Goal: Information Seeking & Learning: Learn about a topic

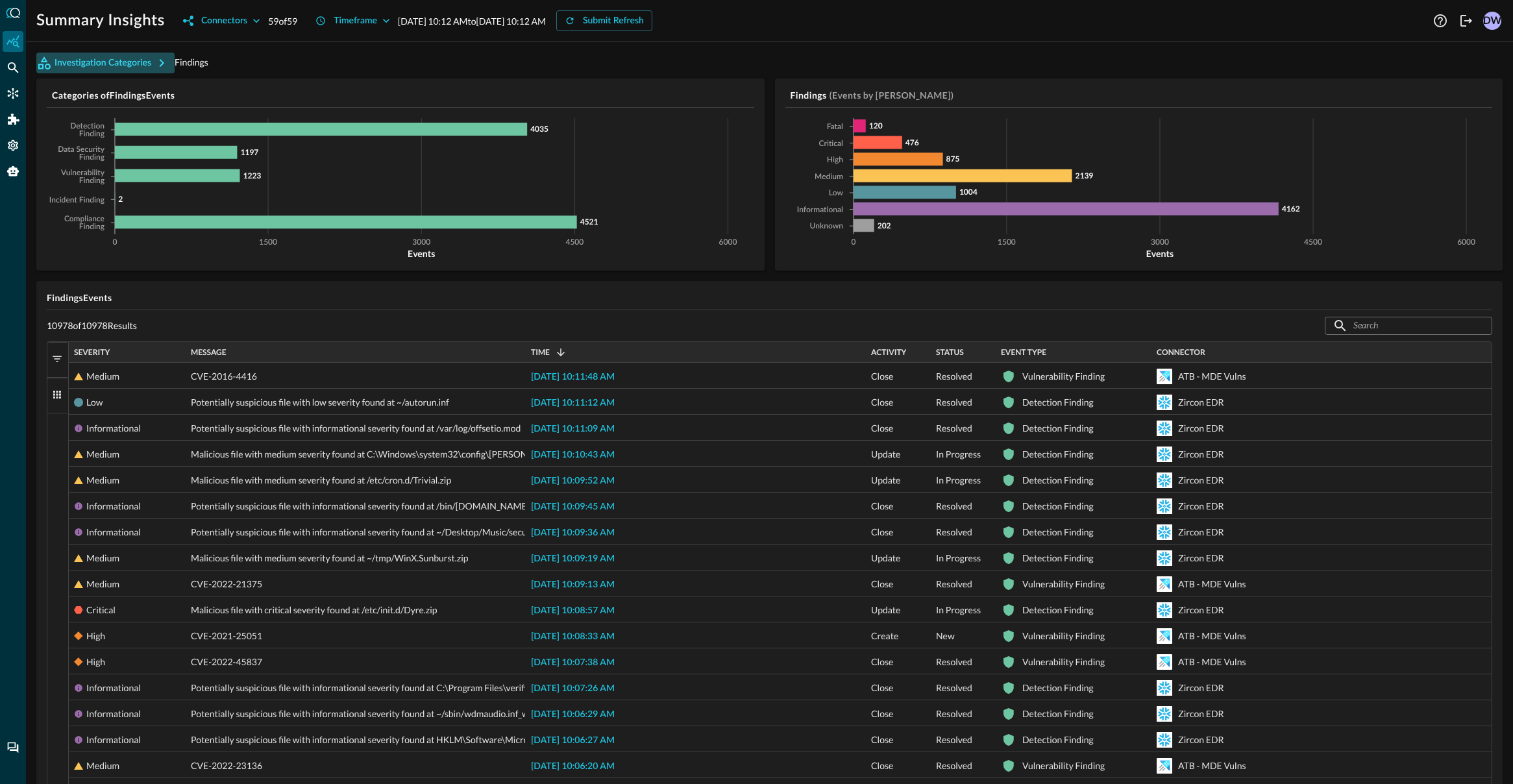
drag, startPoint x: 241, startPoint y: 41, endPoint x: 163, endPoint y: 67, distance: 82.2
click at [163, 67] on icon "button" at bounding box center [161, 63] width 16 height 16
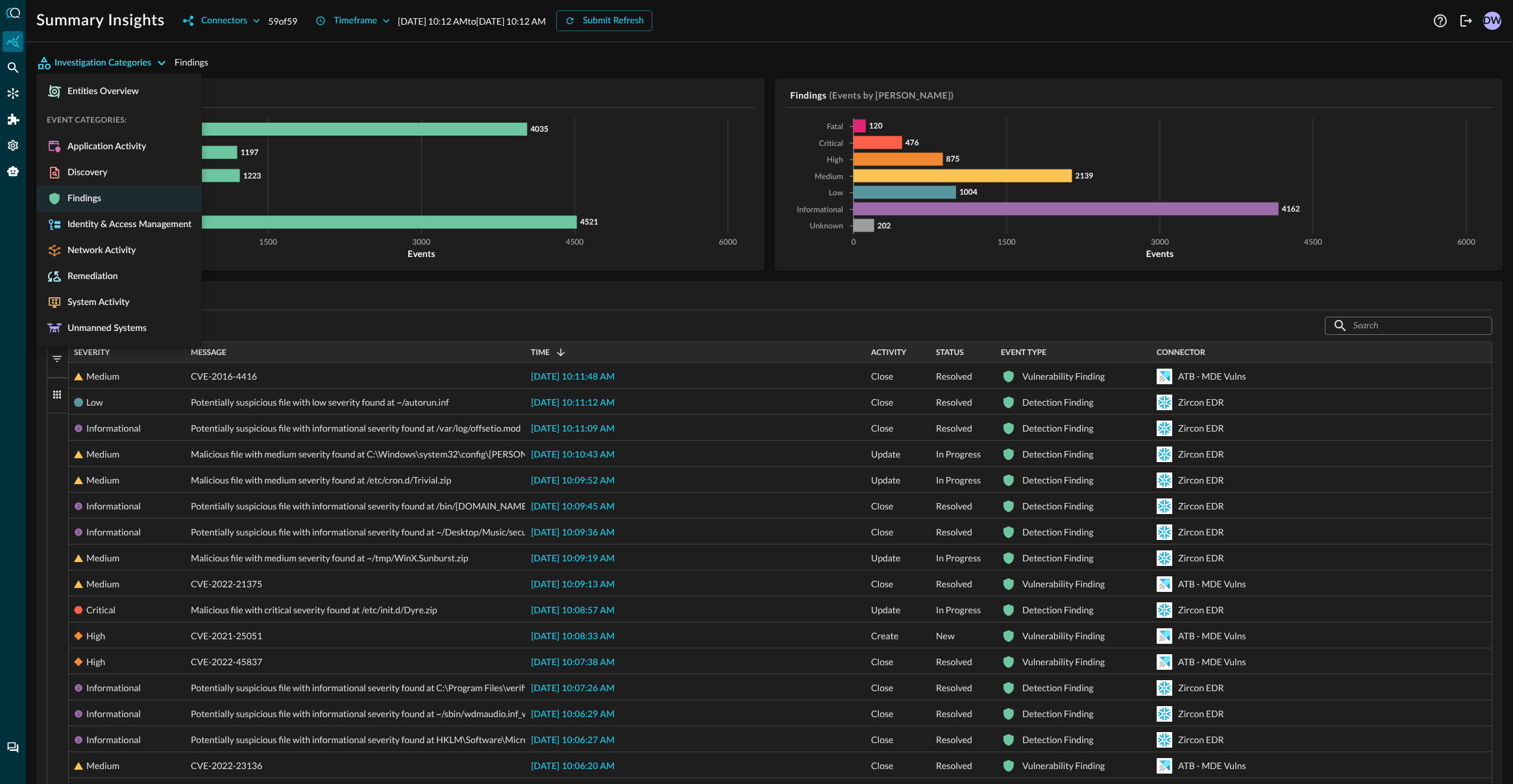
click at [433, 51] on div at bounding box center [756, 392] width 1513 height 784
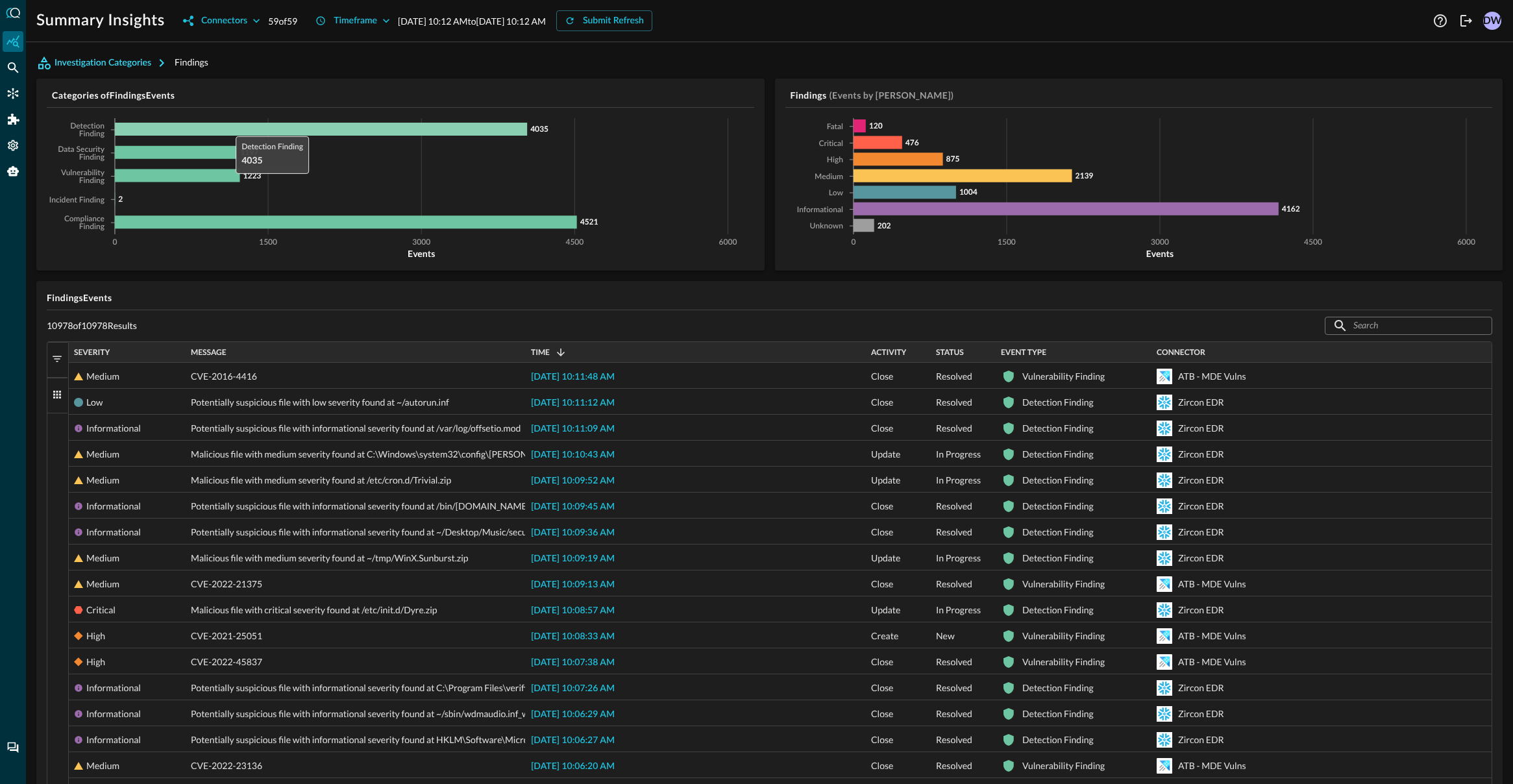
click at [229, 129] on icon at bounding box center [320, 129] width 412 height 13
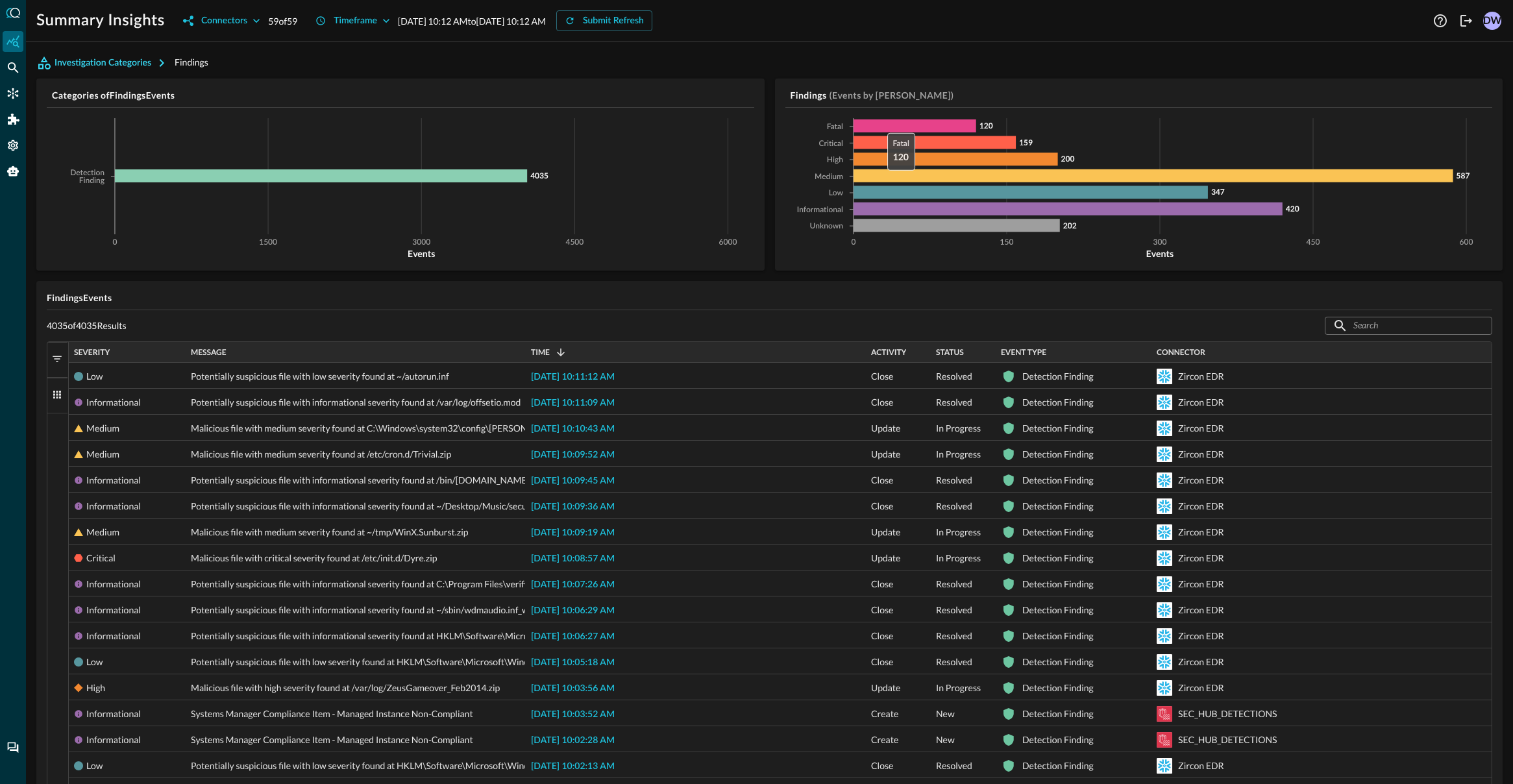
click at [880, 127] on icon at bounding box center [914, 125] width 123 height 13
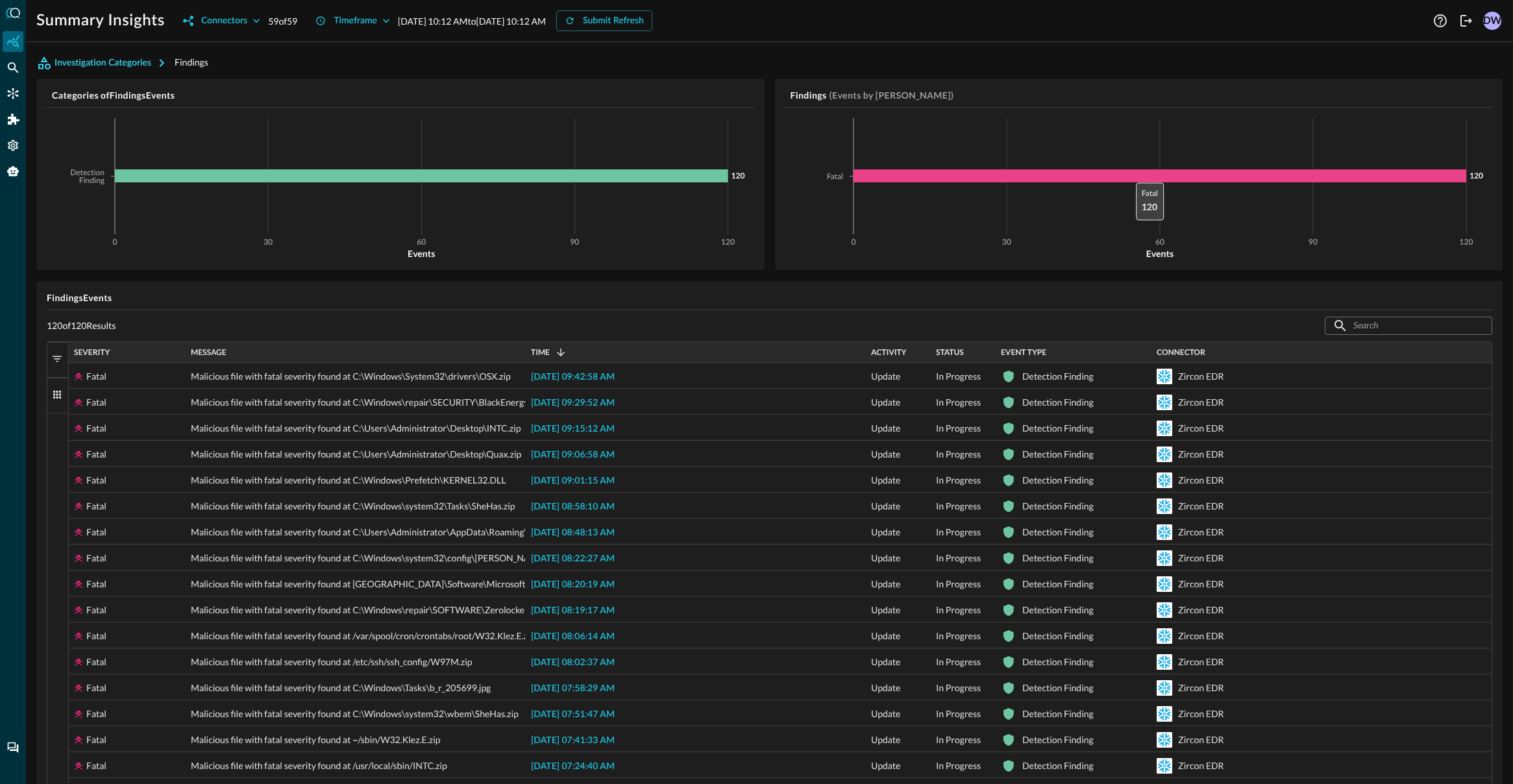
click at [1129, 179] on icon at bounding box center [1159, 176] width 614 height 13
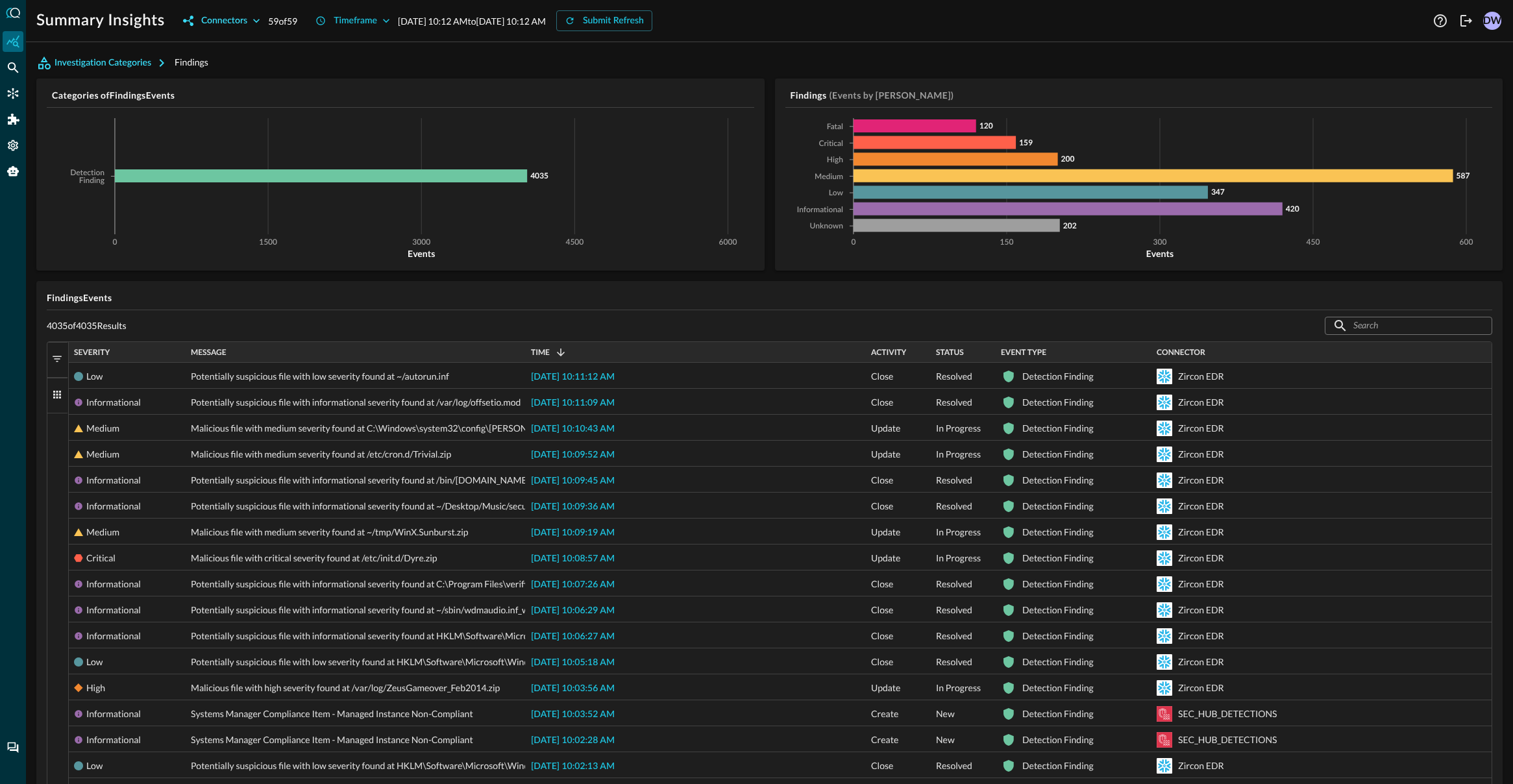
click at [243, 29] on button "Connectors" at bounding box center [221, 21] width 93 height 21
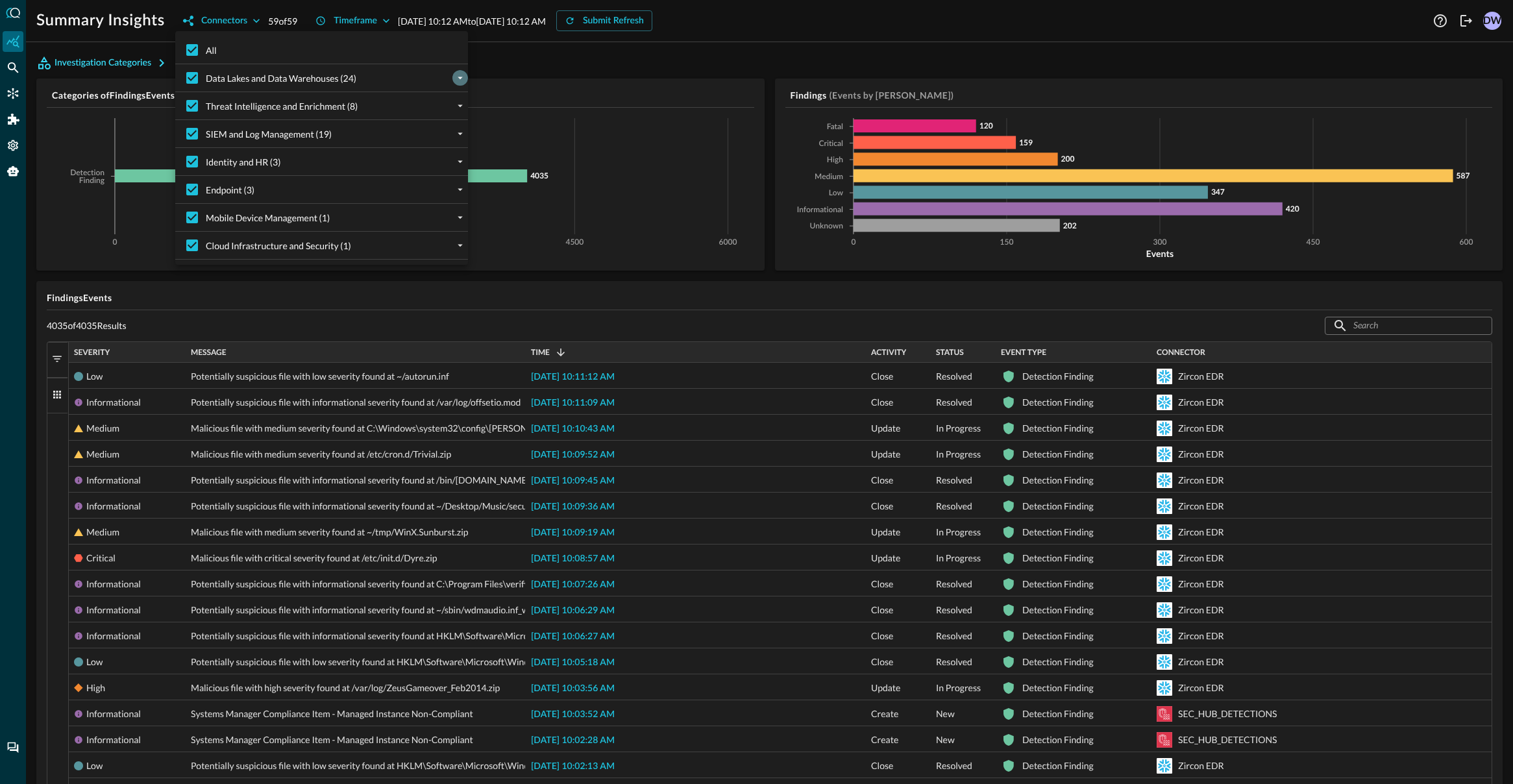
click at [462, 78] on icon "expand" at bounding box center [460, 78] width 11 height 11
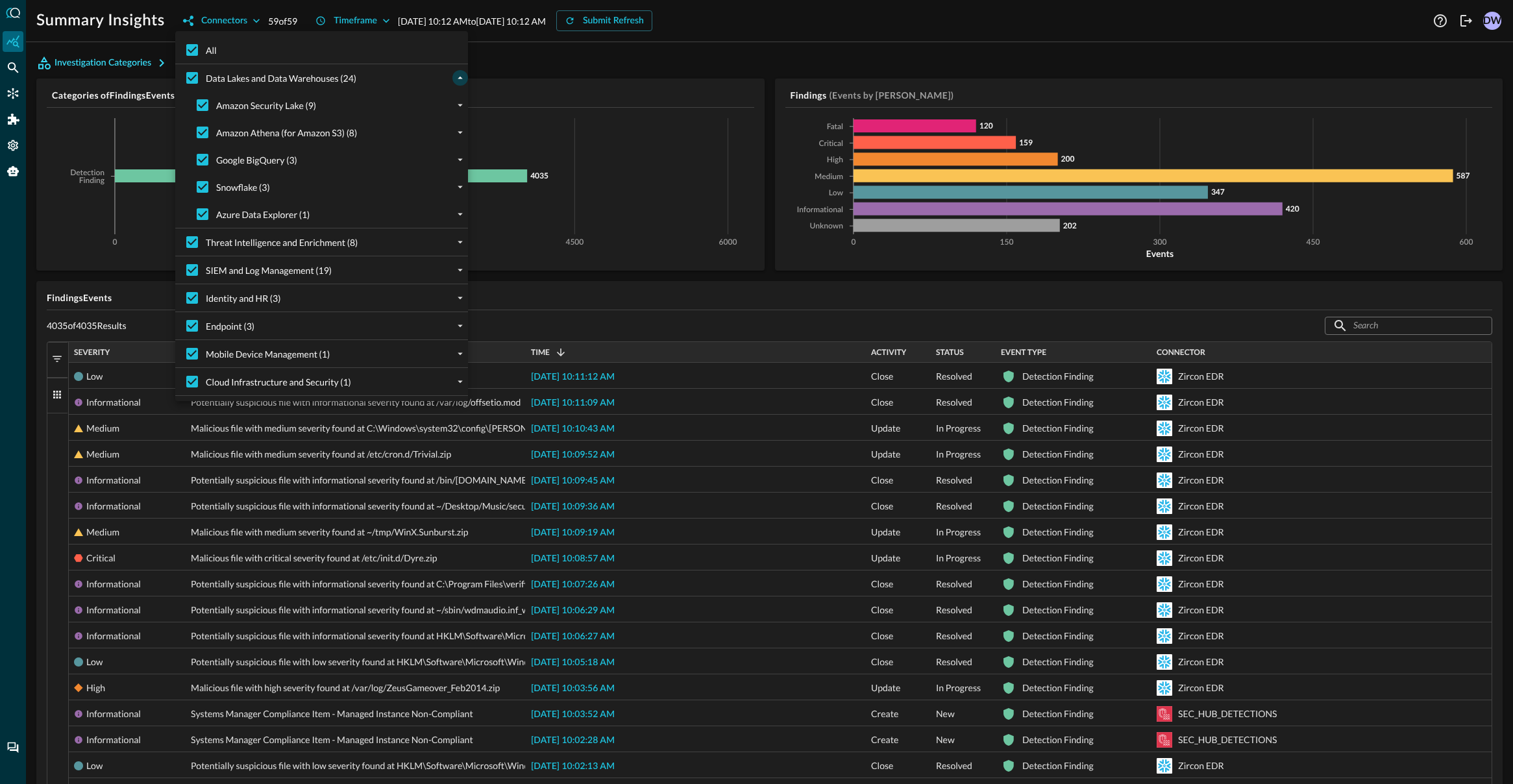
click at [453, 73] on button "collapse" at bounding box center [460, 78] width 16 height 16
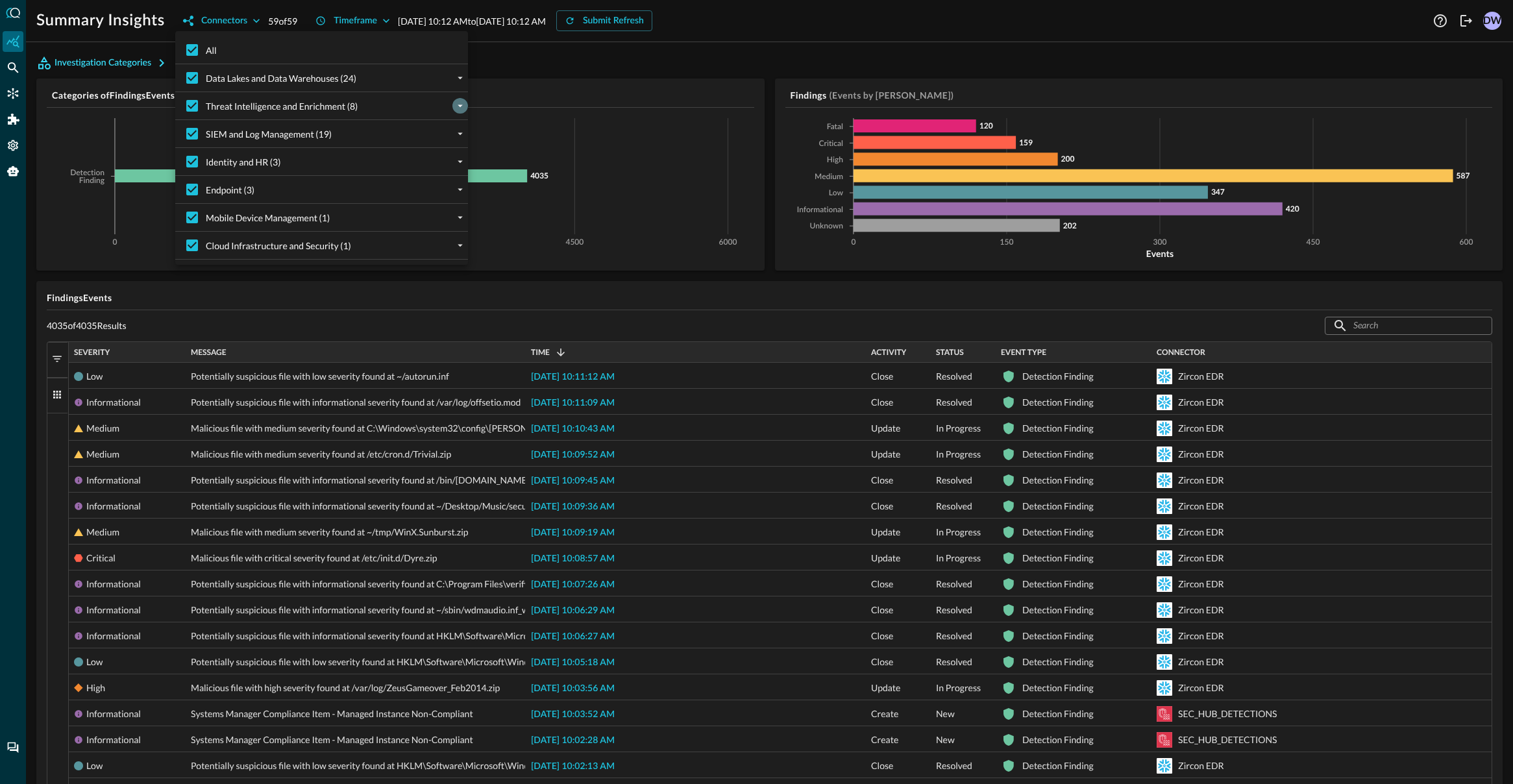
click at [460, 103] on icon "expand" at bounding box center [460, 106] width 11 height 11
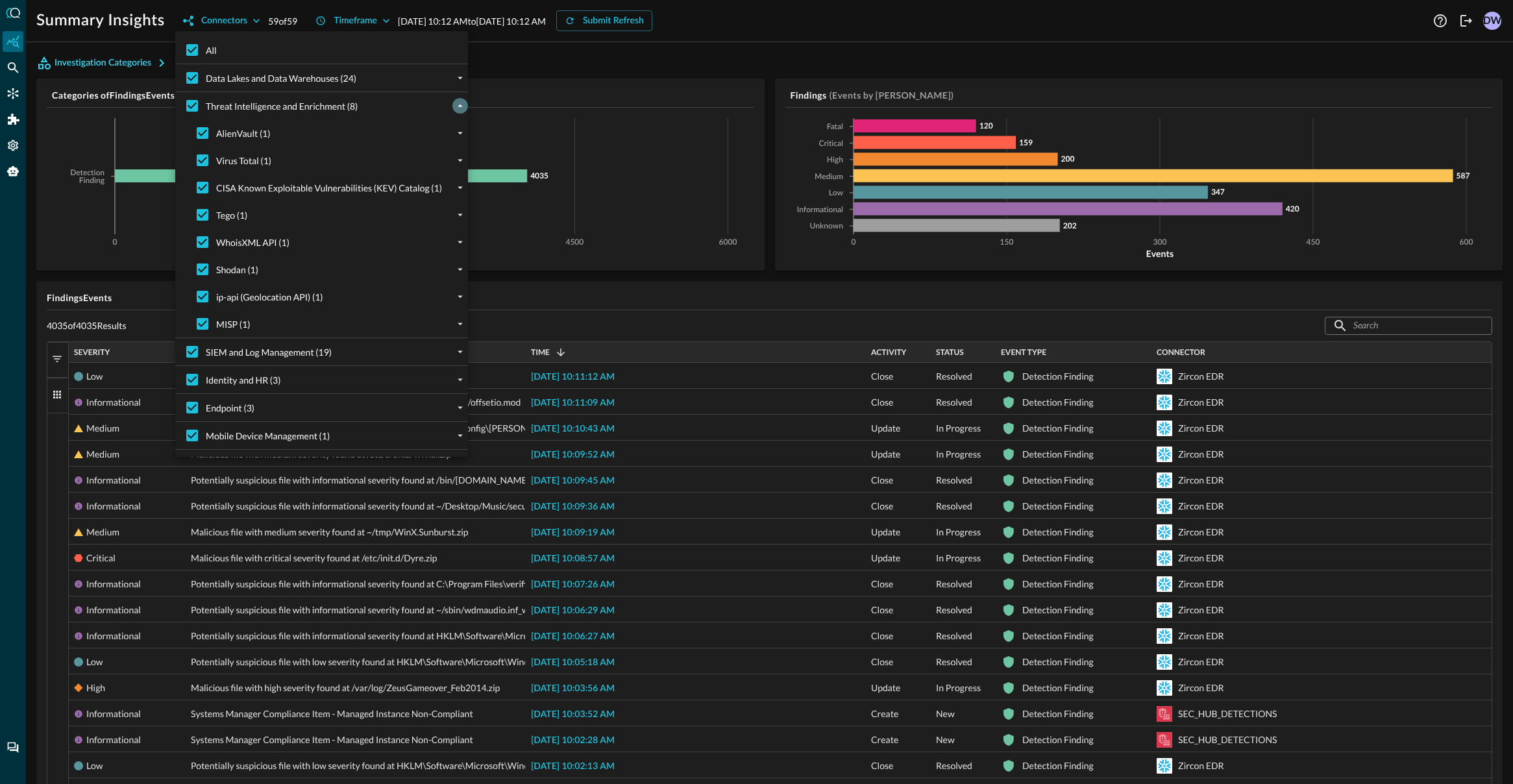
click at [459, 103] on icon "collapse" at bounding box center [460, 106] width 11 height 11
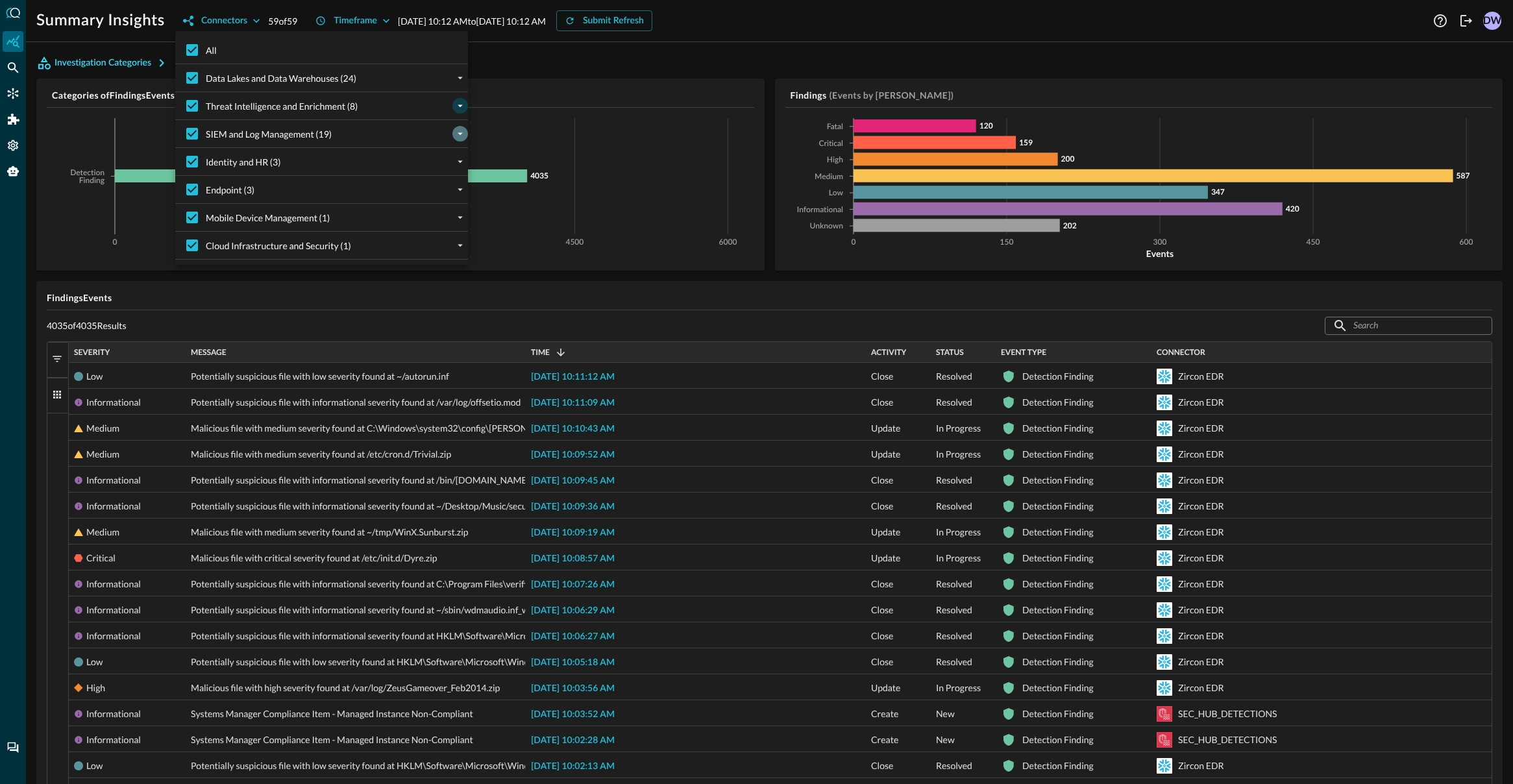
click at [458, 134] on icon "expand" at bounding box center [460, 133] width 11 height 11
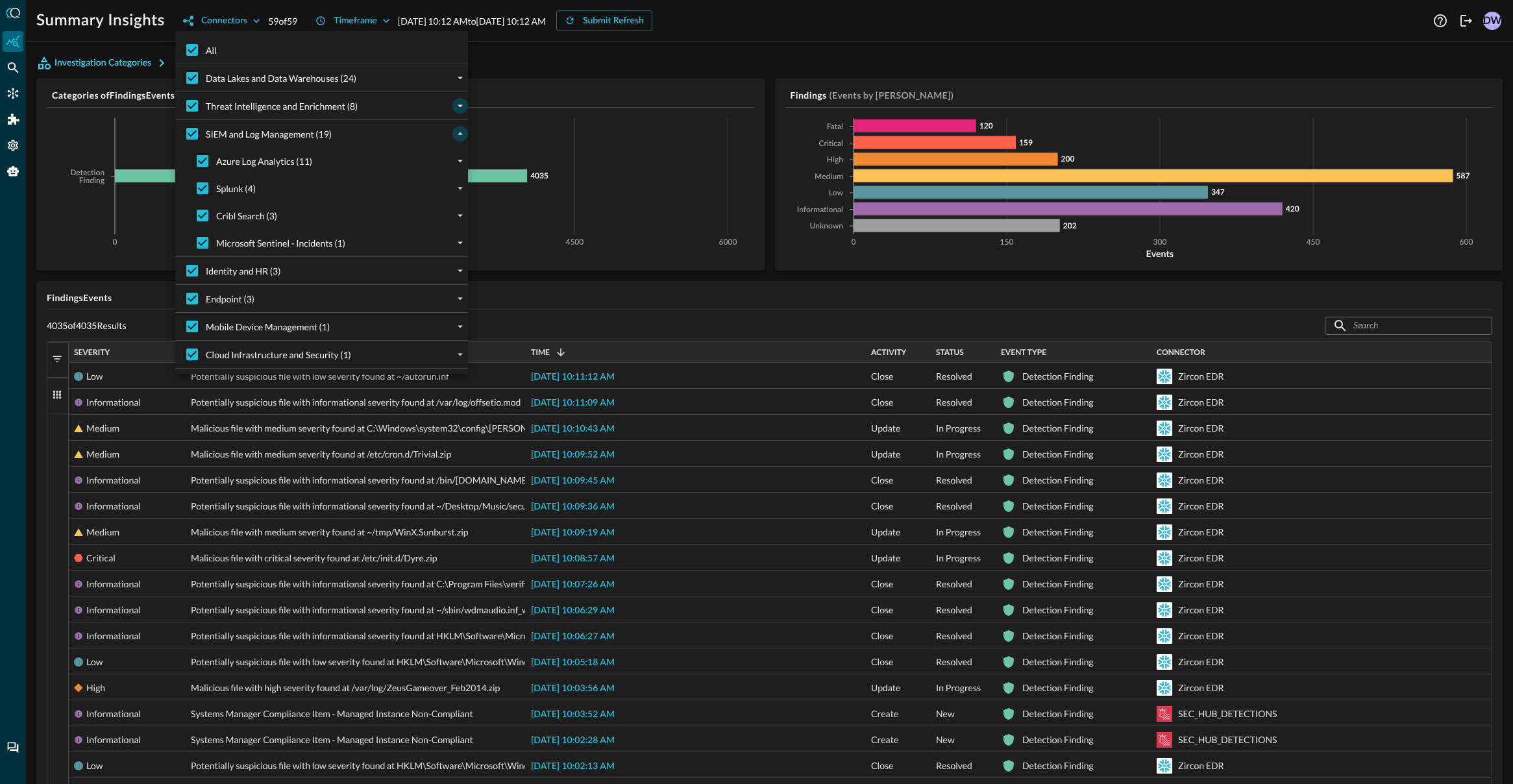
click at [458, 134] on icon "collapse" at bounding box center [460, 133] width 5 height 2
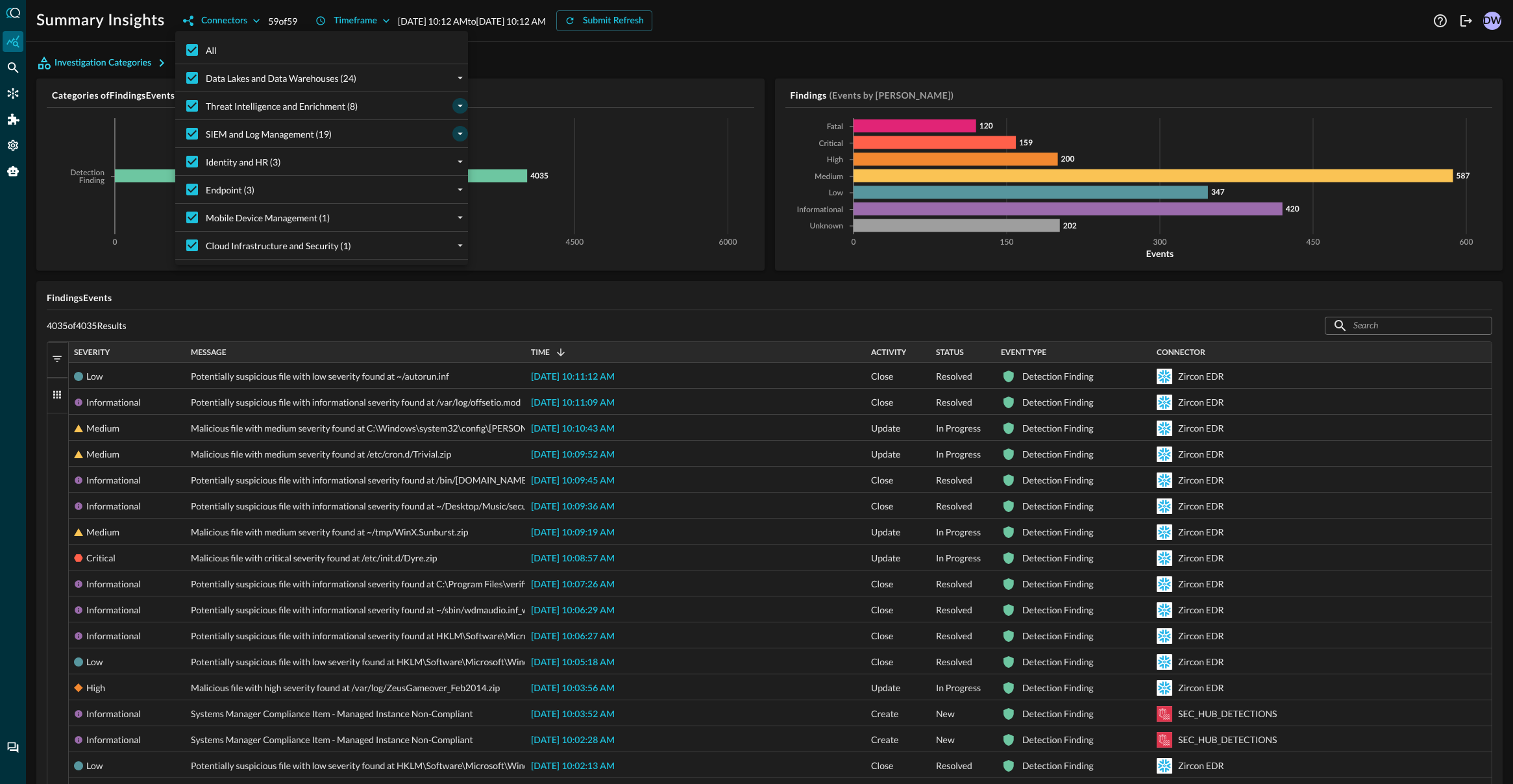
click at [448, 162] on div "Identity and HR (3)" at bounding box center [326, 161] width 283 height 27
click at [453, 161] on button "expand" at bounding box center [460, 161] width 16 height 16
click at [455, 161] on icon "collapse" at bounding box center [460, 161] width 11 height 11
click at [274, 21] on div at bounding box center [756, 392] width 1513 height 784
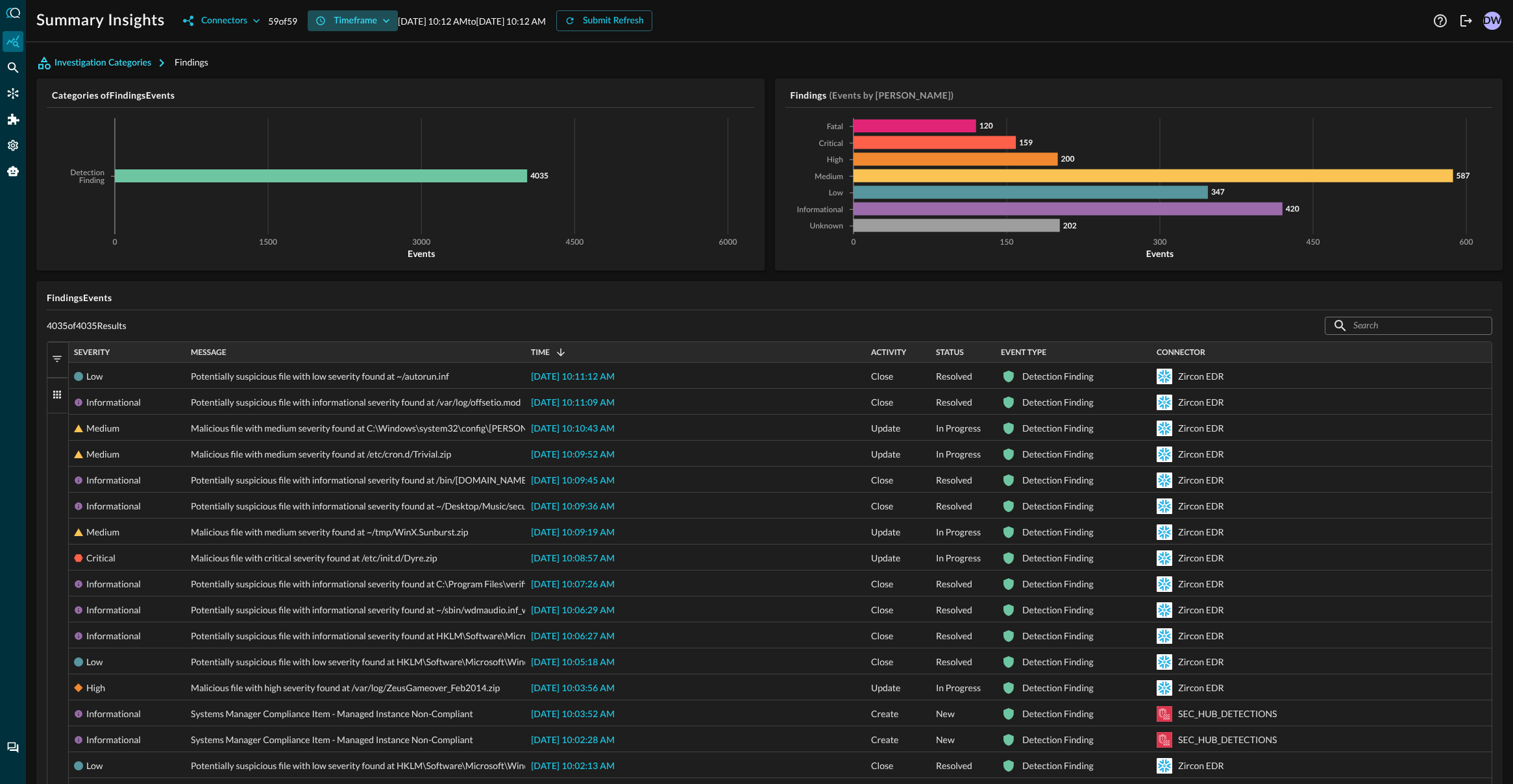
click at [388, 20] on icon "button" at bounding box center [386, 20] width 7 height 4
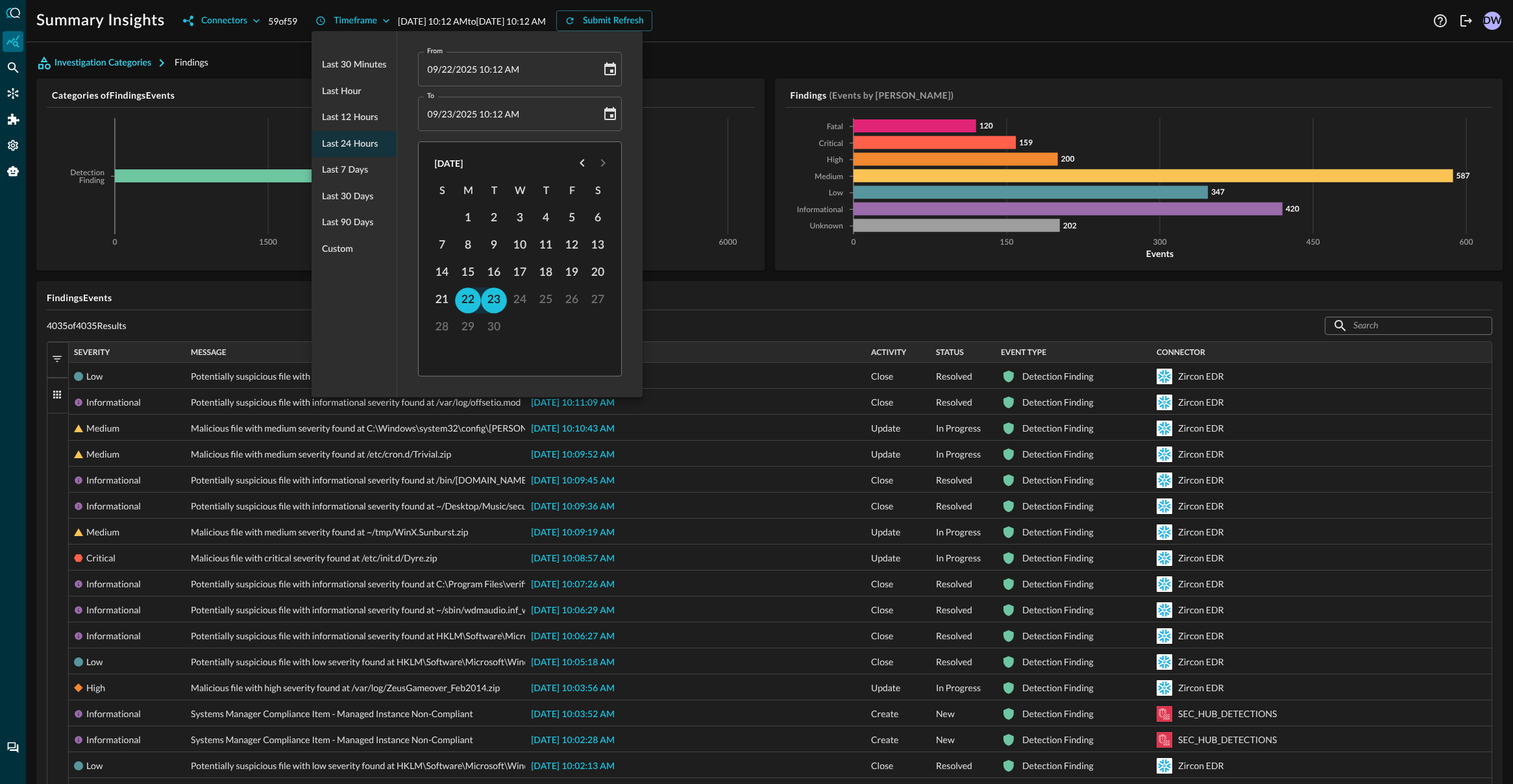
click at [288, 63] on div at bounding box center [756, 392] width 1513 height 784
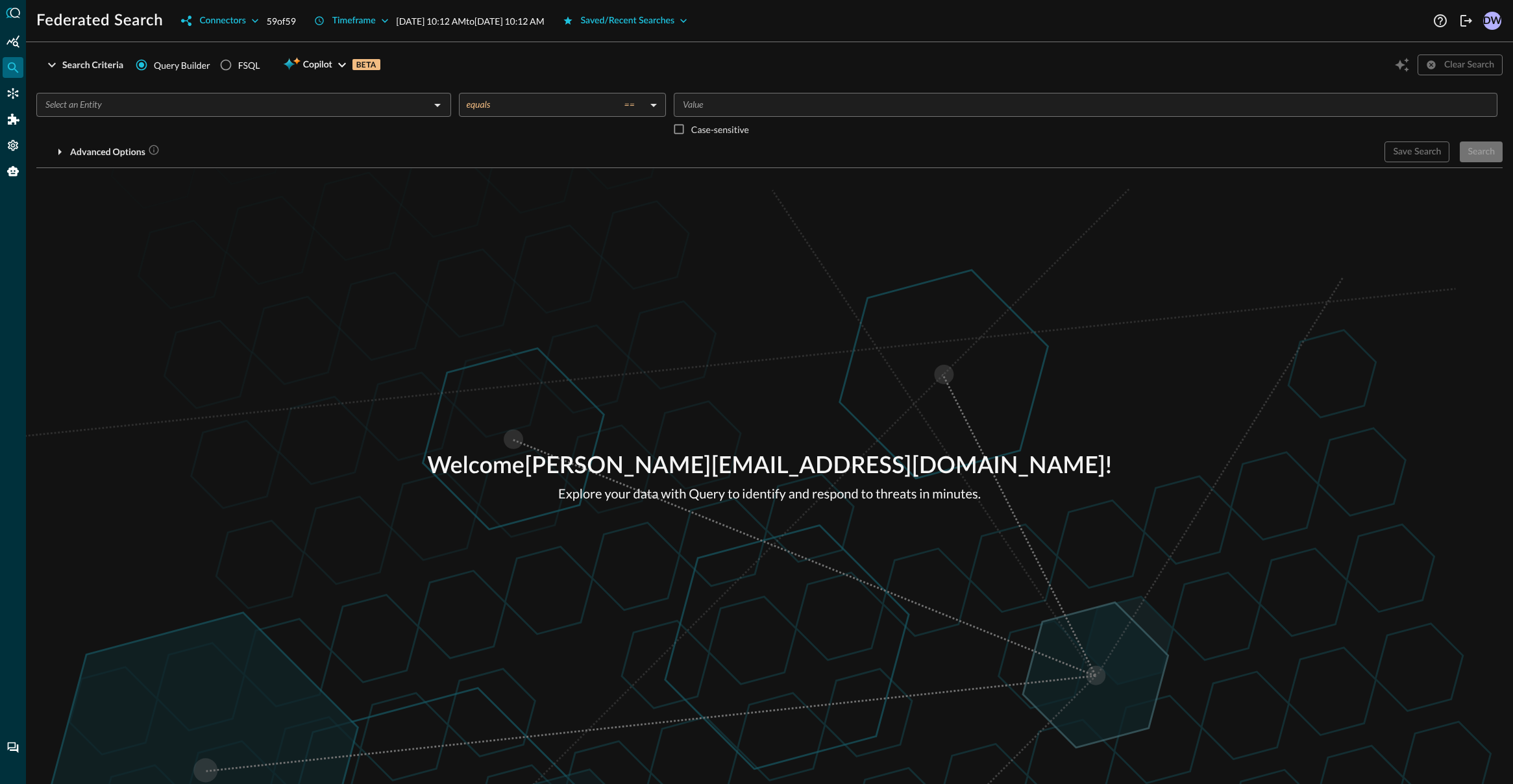
click at [446, 54] on div "Search Criteria Query Builder FSQL Copilot BETA Clear Search" at bounding box center [769, 65] width 1466 height 25
click at [382, 21] on icon "button" at bounding box center [384, 20] width 13 height 13
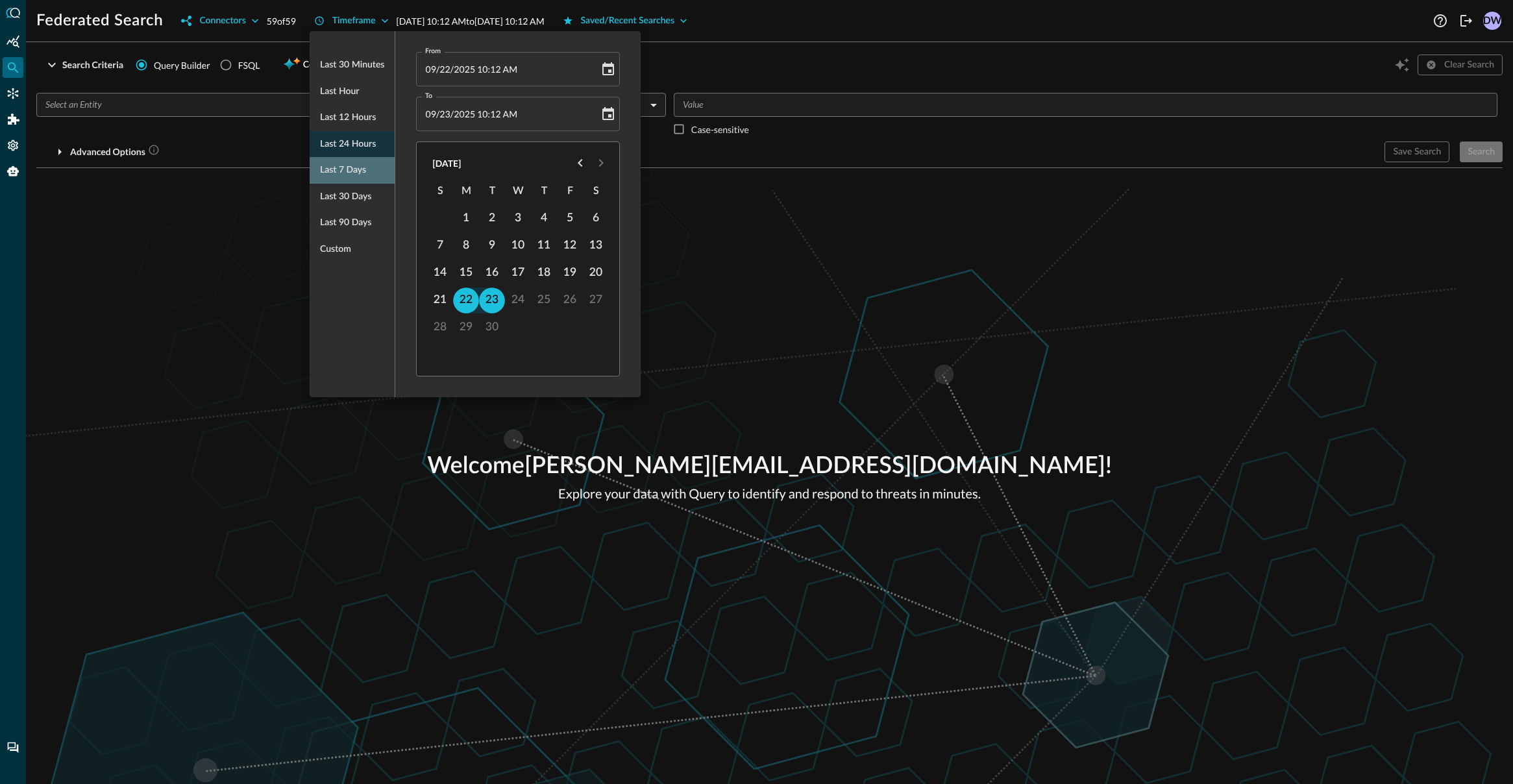
click at [348, 164] on span "Last 7 days" at bounding box center [342, 170] width 46 height 17
type input "[DATE] 10:54 AM"
click at [948, 63] on div at bounding box center [756, 392] width 1513 height 784
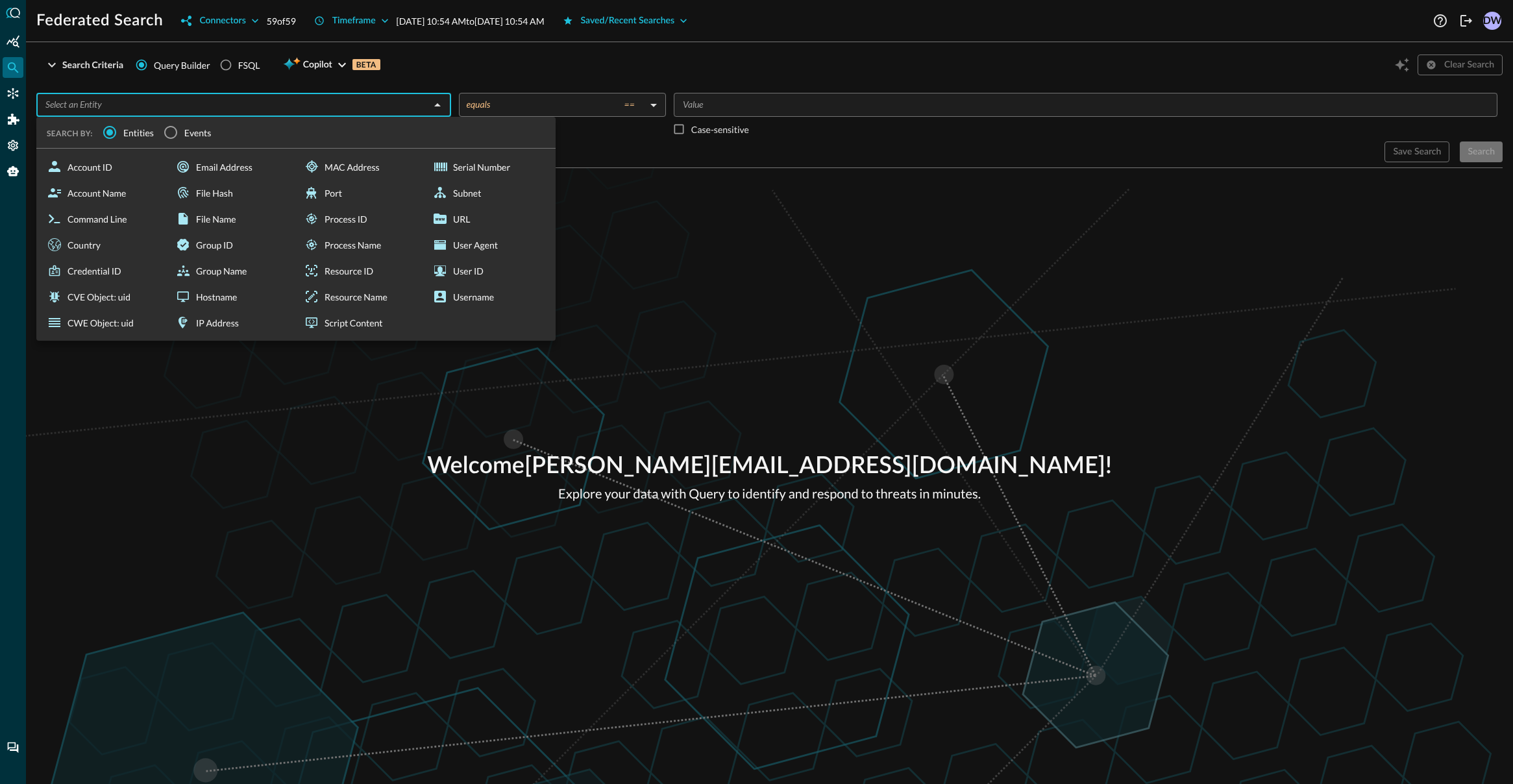
click at [219, 100] on input "text" at bounding box center [232, 105] width 385 height 17
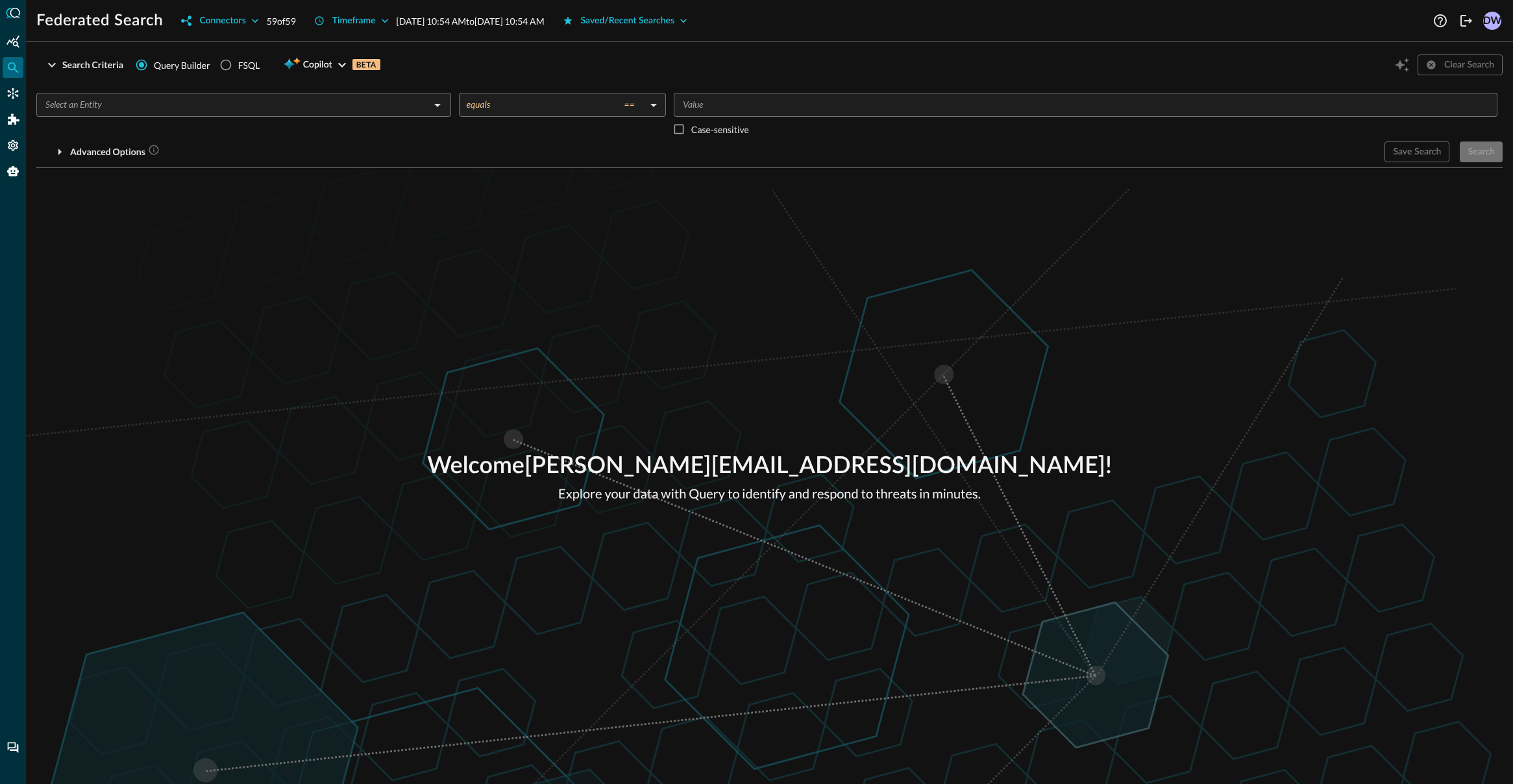
click at [481, 62] on div "Search Criteria Query Builder FSQL Copilot BETA Clear Search" at bounding box center [769, 65] width 1466 height 25
click at [129, 113] on div "​" at bounding box center [243, 105] width 415 height 24
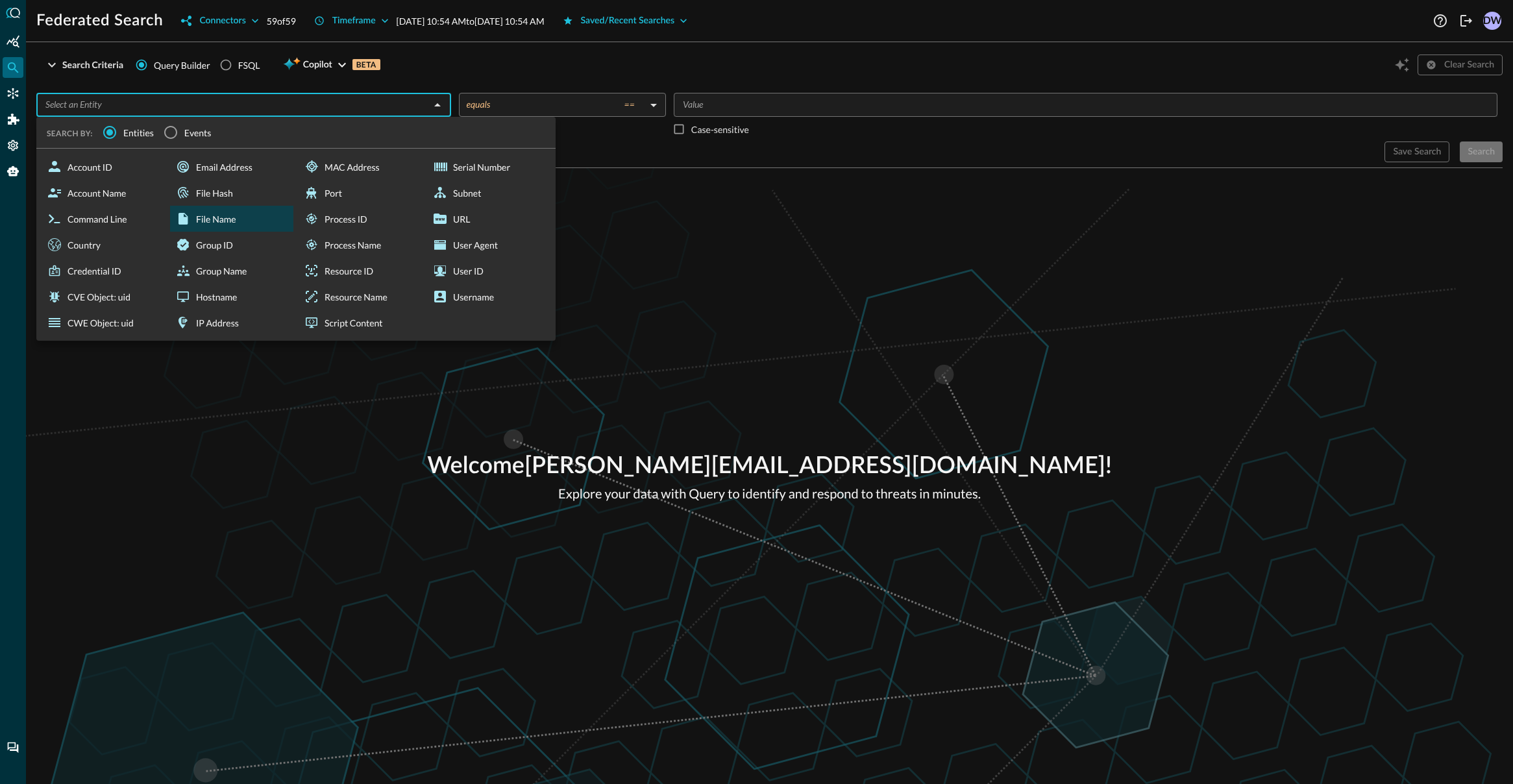
click at [207, 216] on div "File Name" at bounding box center [232, 219] width 124 height 26
type input "File Name"
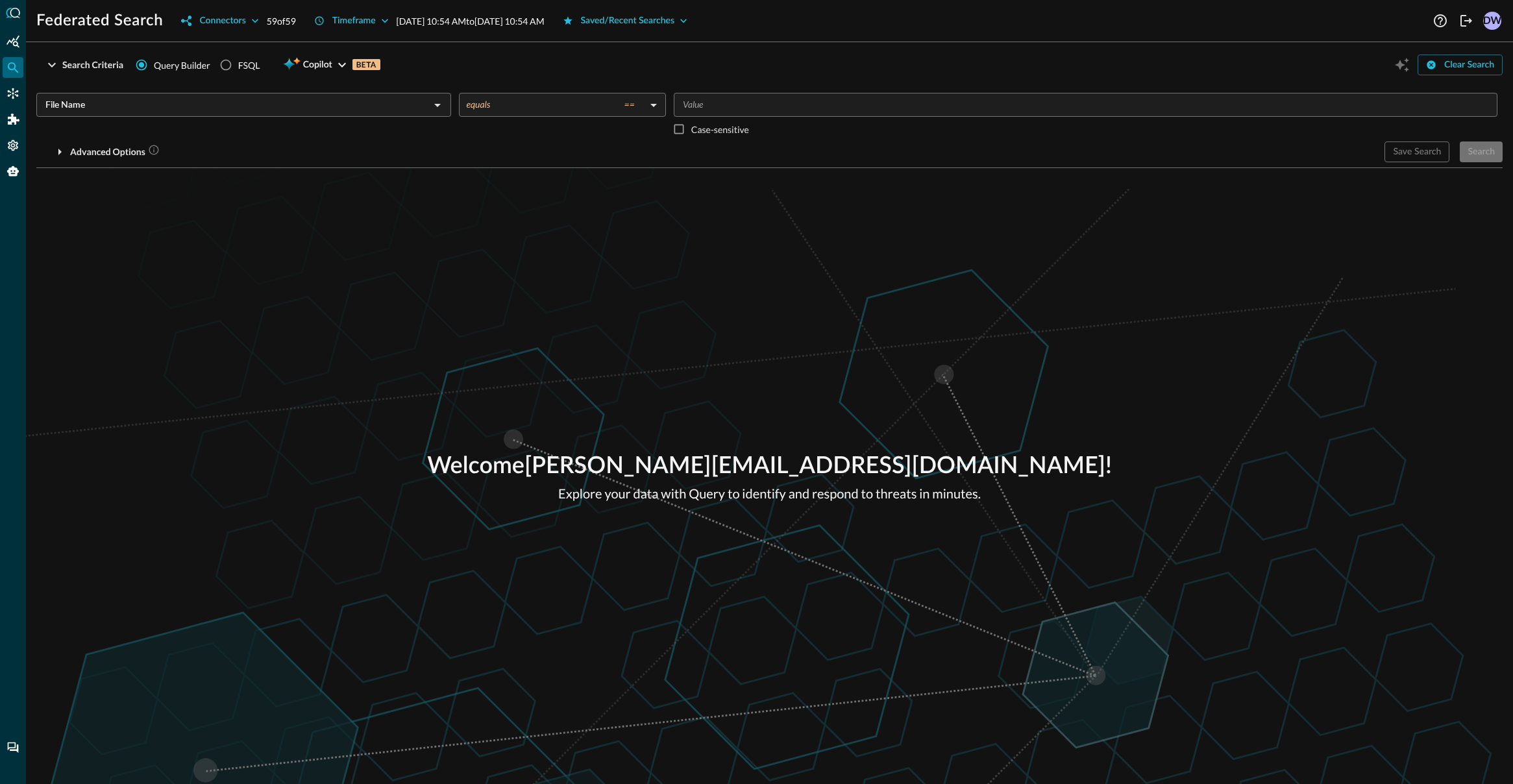
click at [522, 106] on body "Federated Search Connectors 59 of 59 Timeframe [DATE] 10:54 AM to [DATE] 10:54 …" at bounding box center [756, 442] width 1513 height 884
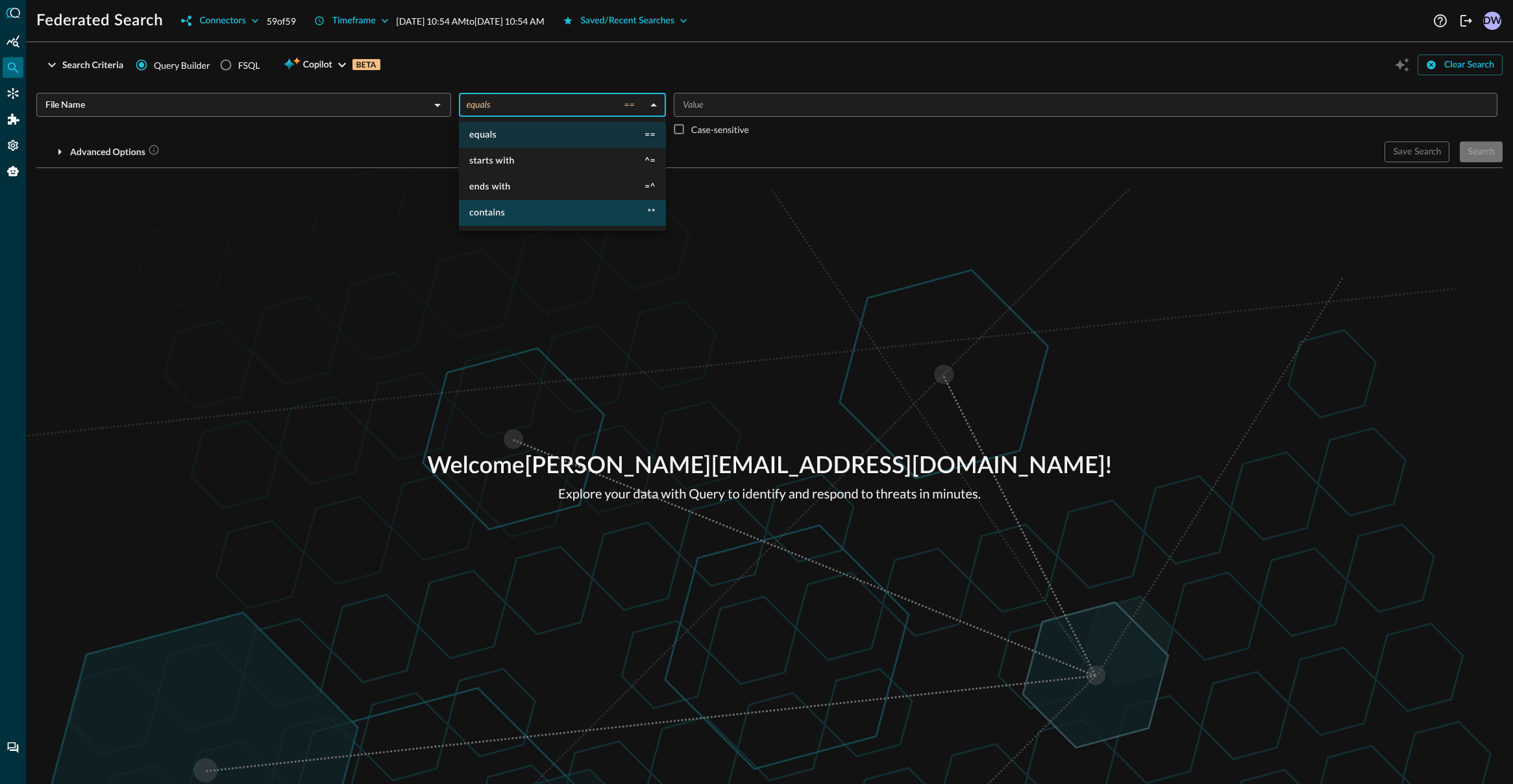
click at [507, 213] on li "contains **" at bounding box center [562, 213] width 207 height 26
type input "contains"
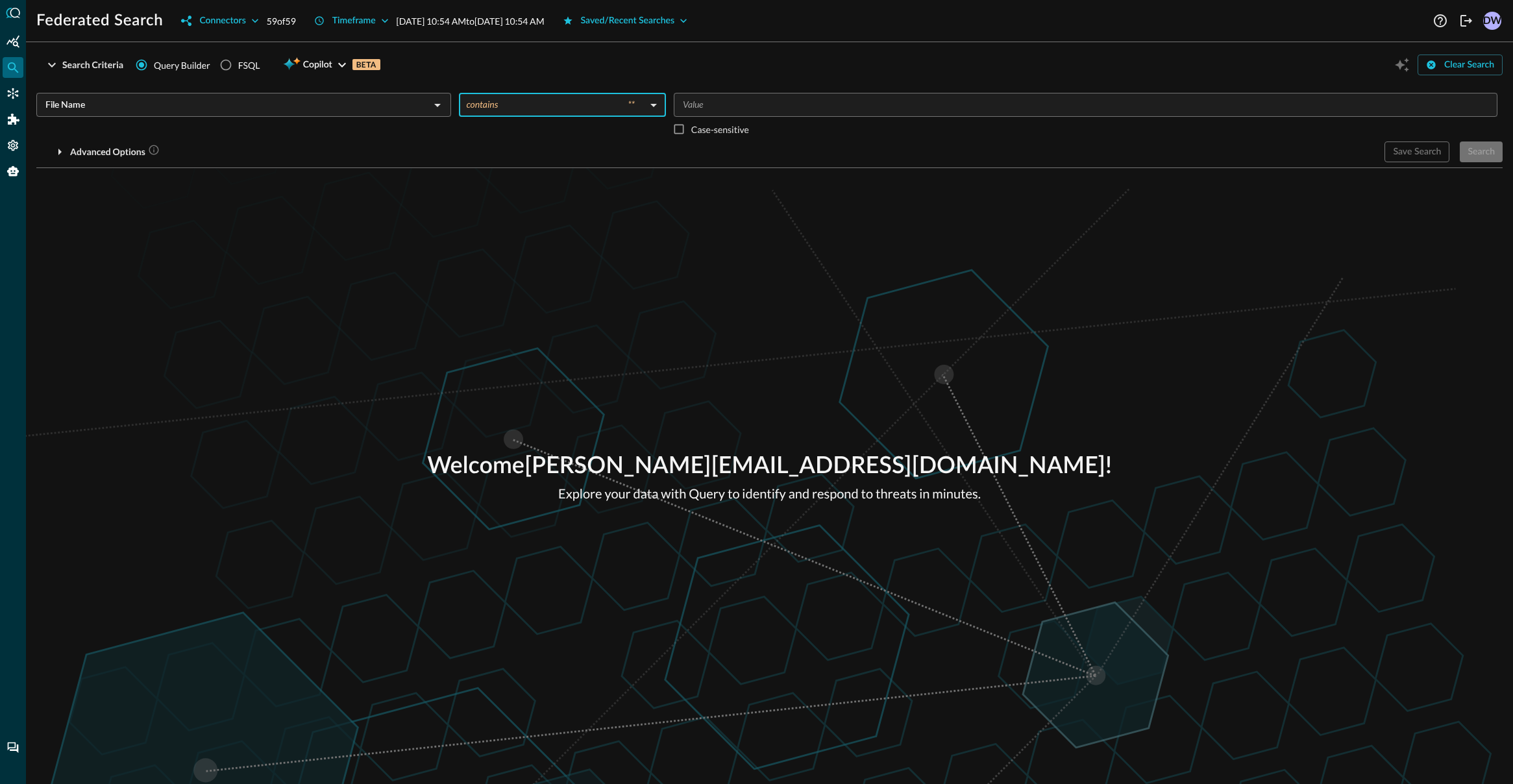
click at [719, 99] on input "Value" at bounding box center [1085, 105] width 814 height 17
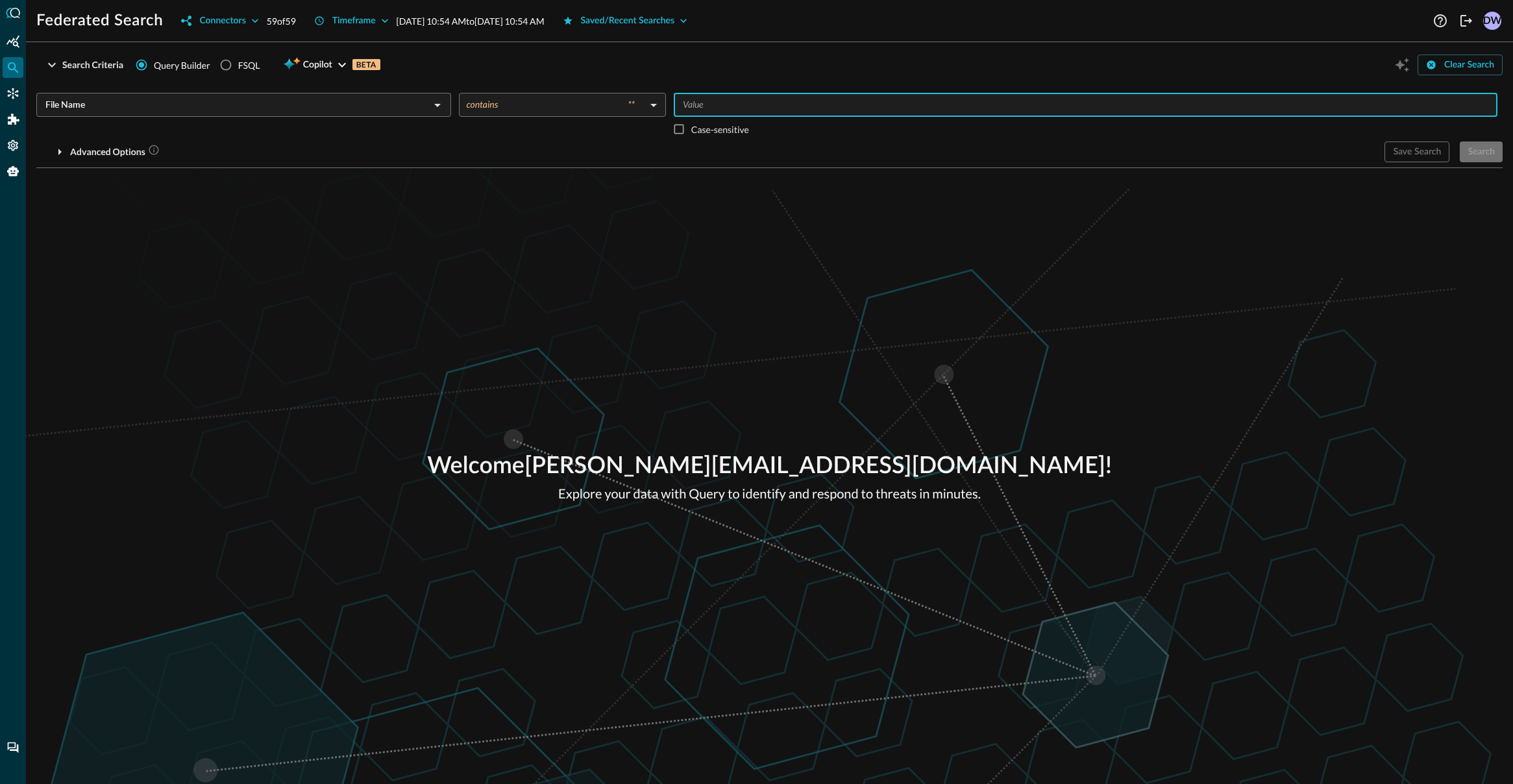
click at [710, 96] on div "​" at bounding box center [1086, 105] width 824 height 24
type input "bash"
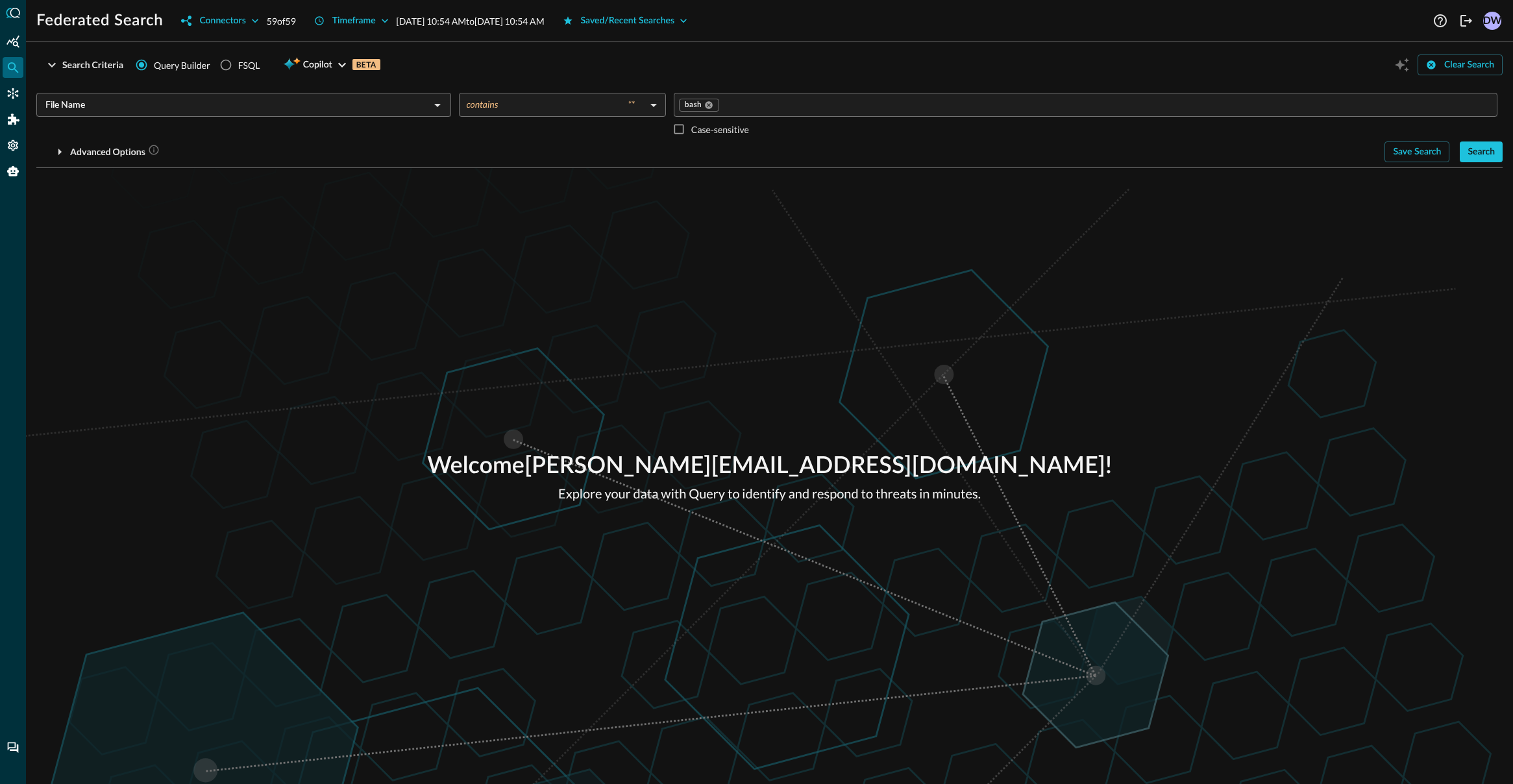
click at [847, 63] on div "Search Criteria Query Builder FSQL Copilot BETA Clear Search" at bounding box center [769, 65] width 1466 height 25
drag, startPoint x: 1463, startPoint y: 154, endPoint x: 1149, endPoint y: 183, distance: 315.3
click at [1149, 183] on div "Search Criteria Query Builder FSQL Copilot BETA Clear Search File Name ​ contai…" at bounding box center [769, 418] width 1466 height 731
click at [1472, 152] on div "Search" at bounding box center [1481, 152] width 27 height 17
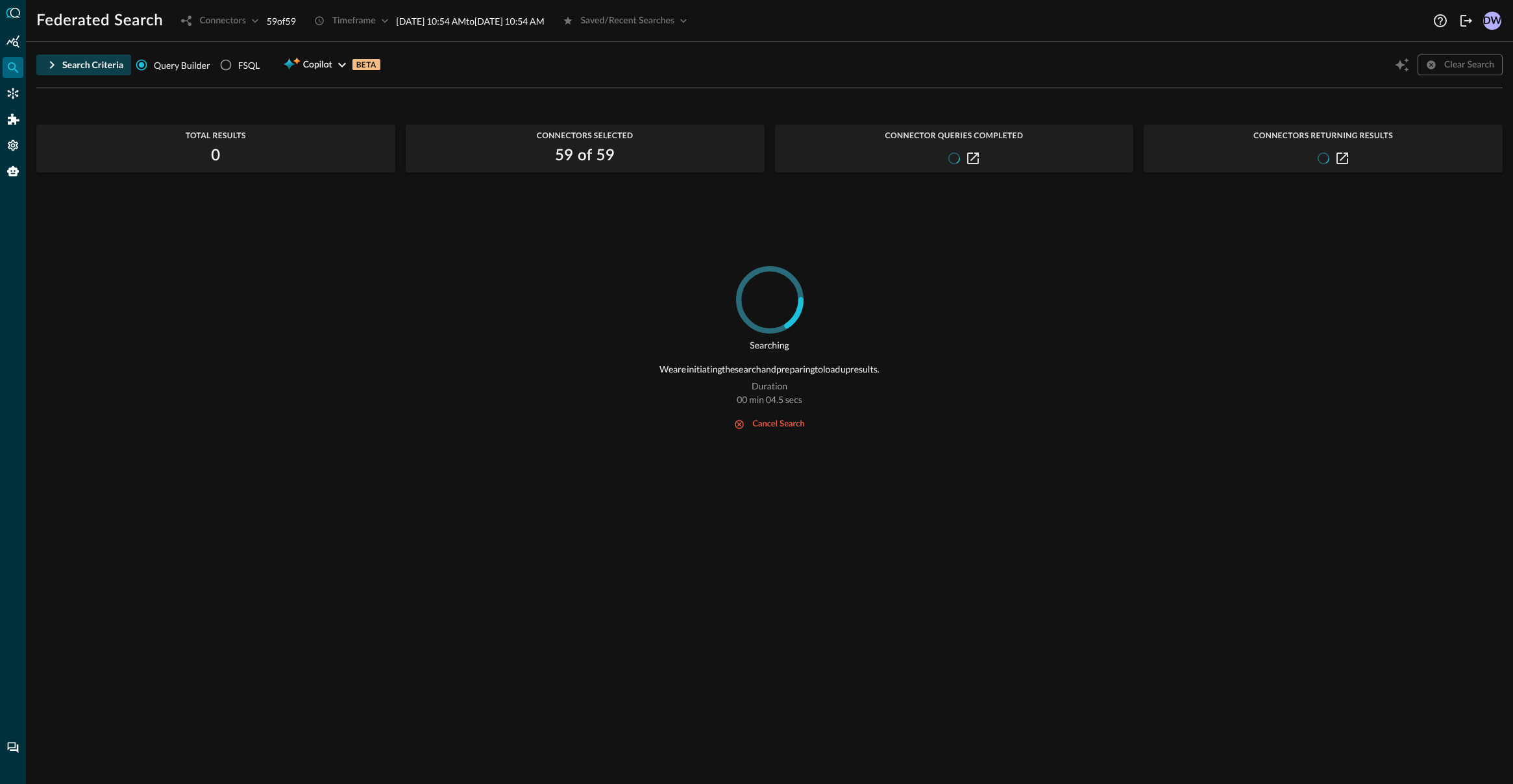
click at [45, 65] on icon "button" at bounding box center [52, 65] width 16 height 16
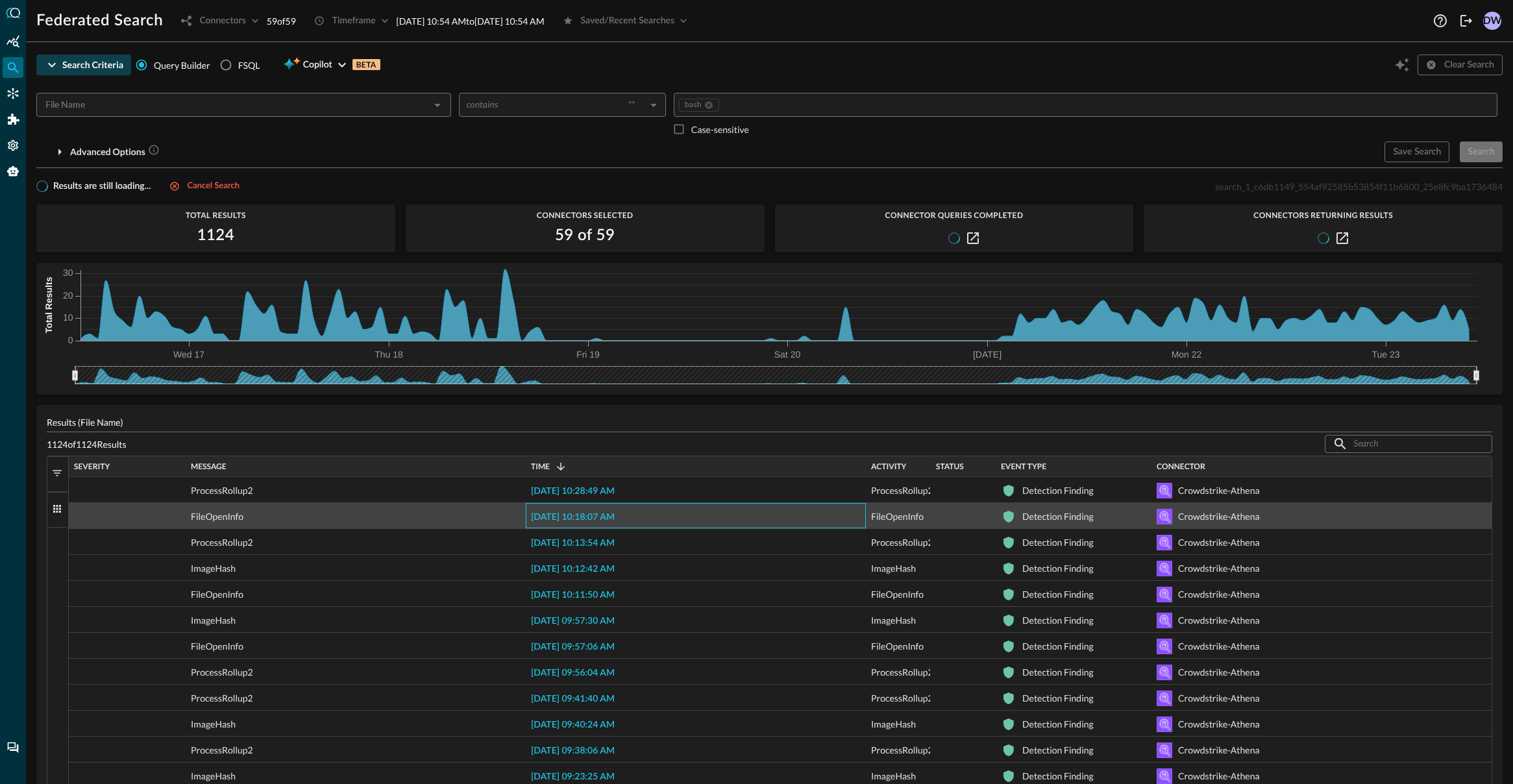
click at [579, 517] on span "[DATE] 10:18:07 AM" at bounding box center [572, 517] width 84 height 9
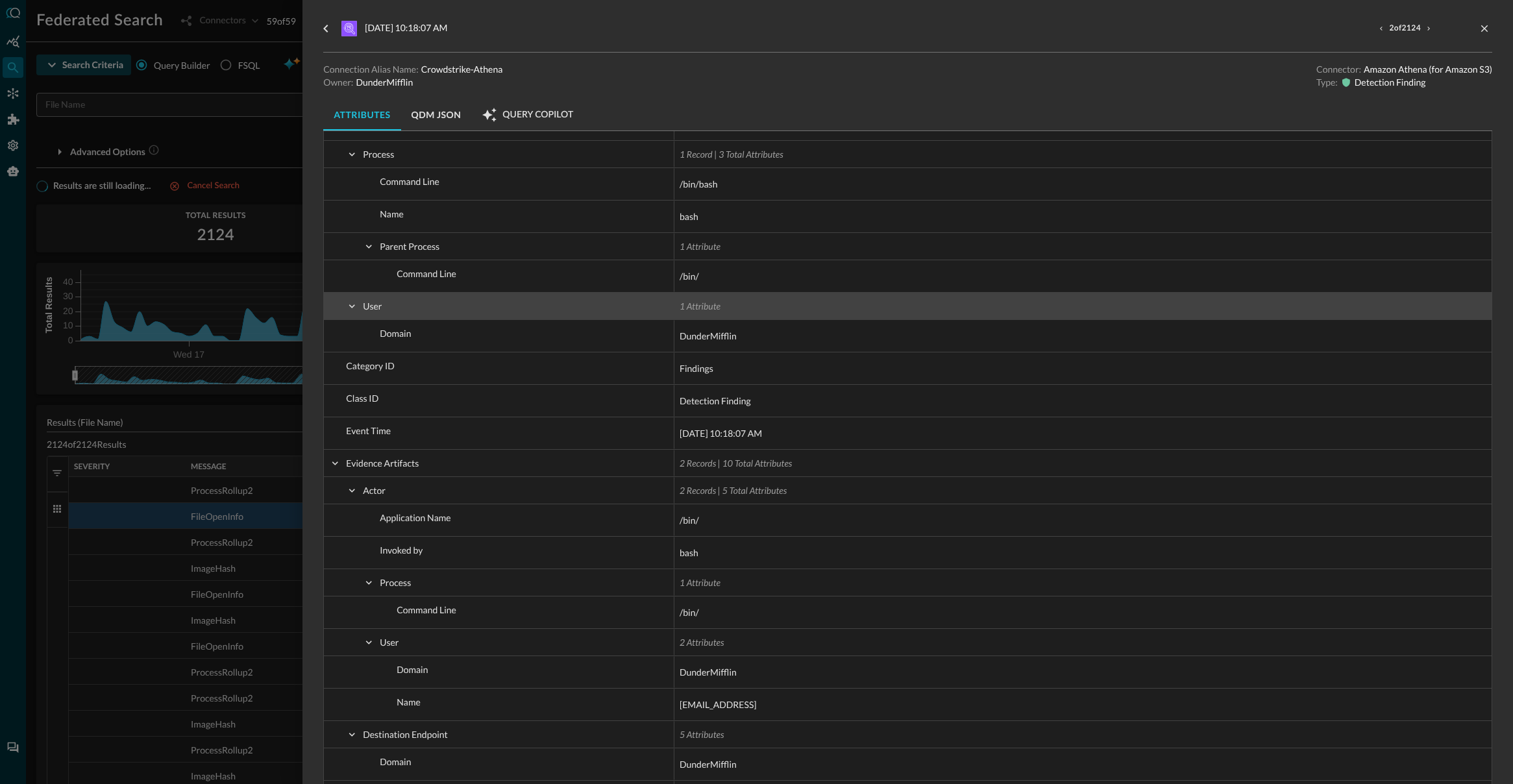
scroll to position [178, 0]
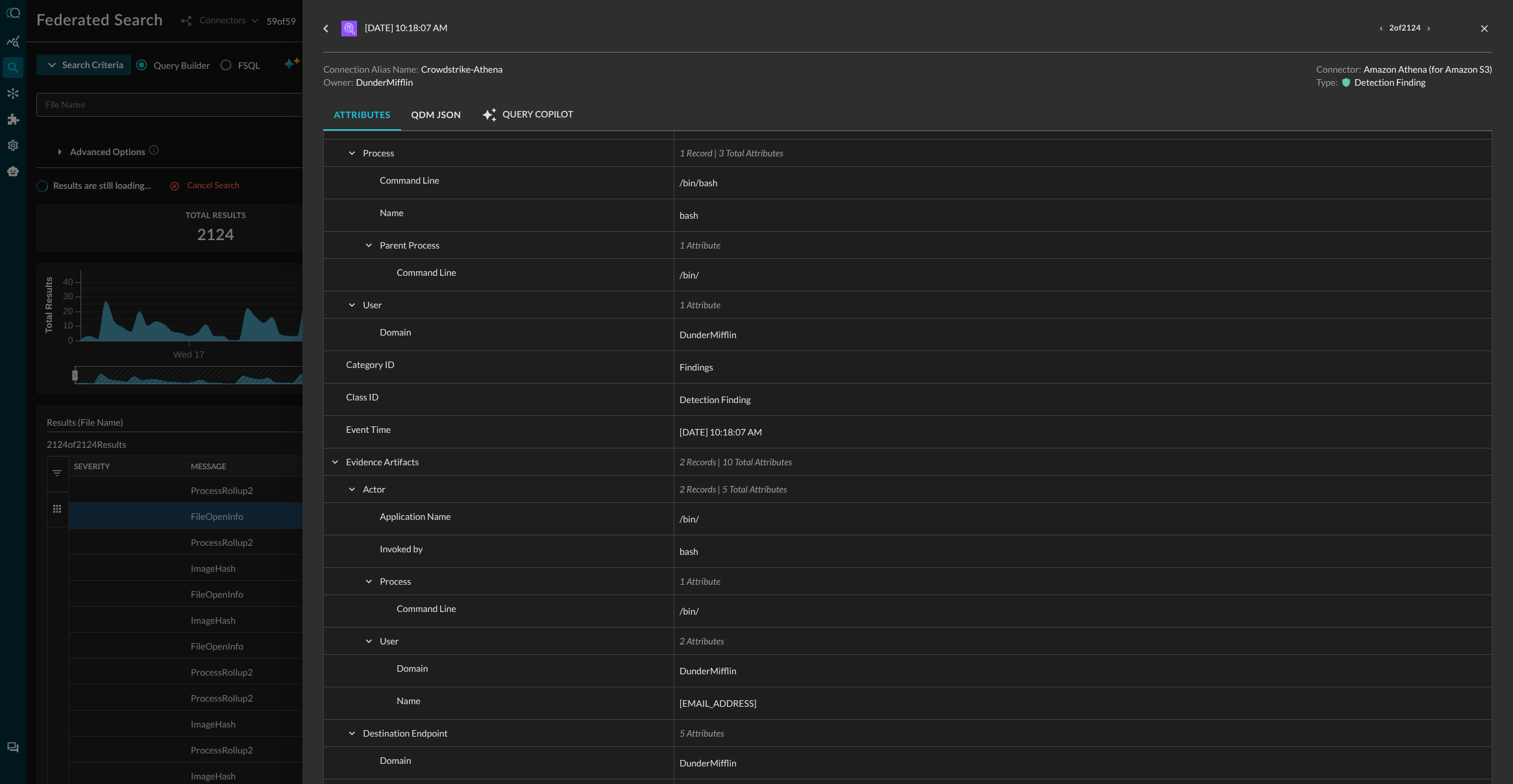
click at [441, 121] on button "QDM JSON" at bounding box center [436, 115] width 71 height 31
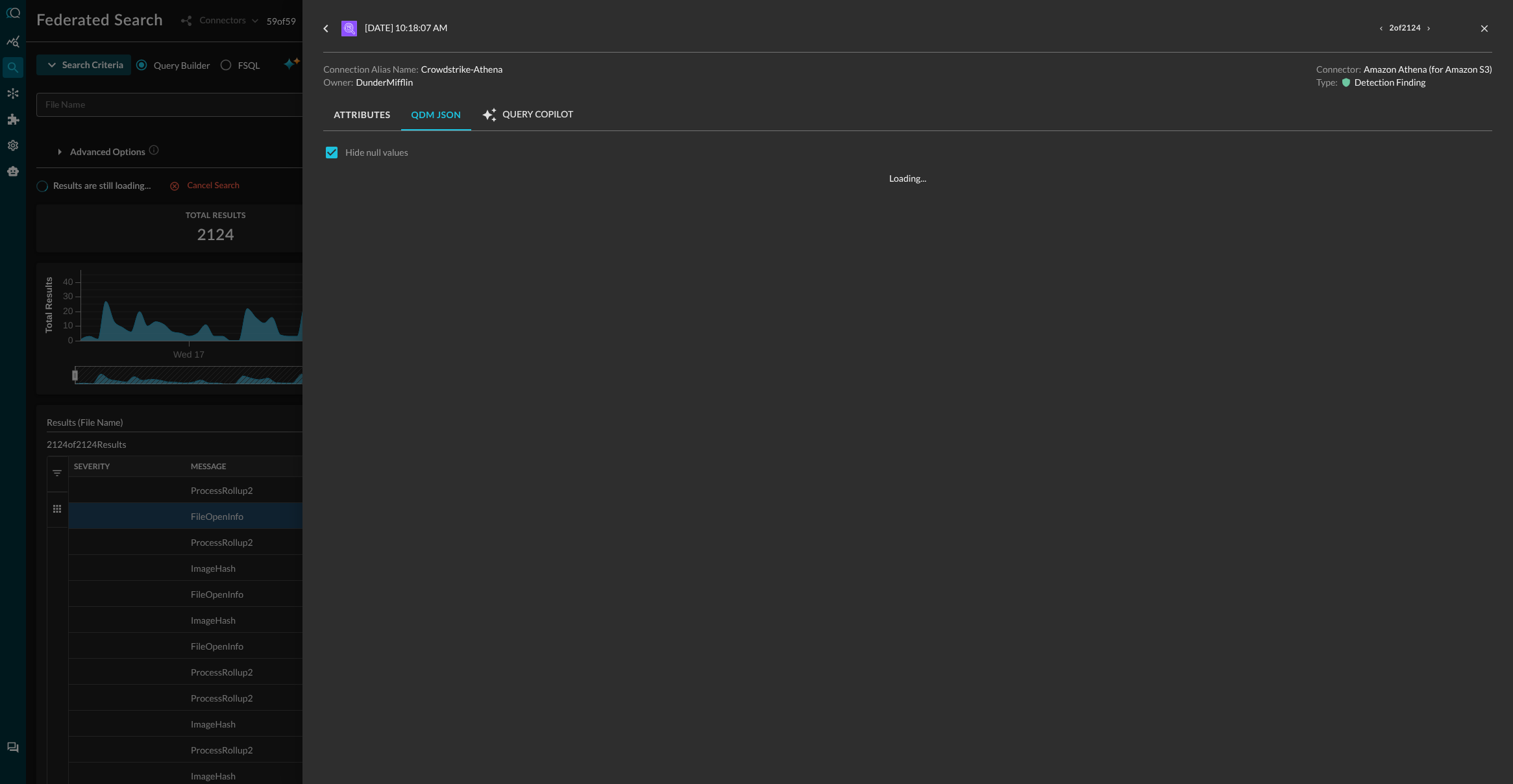
scroll to position [0, 0]
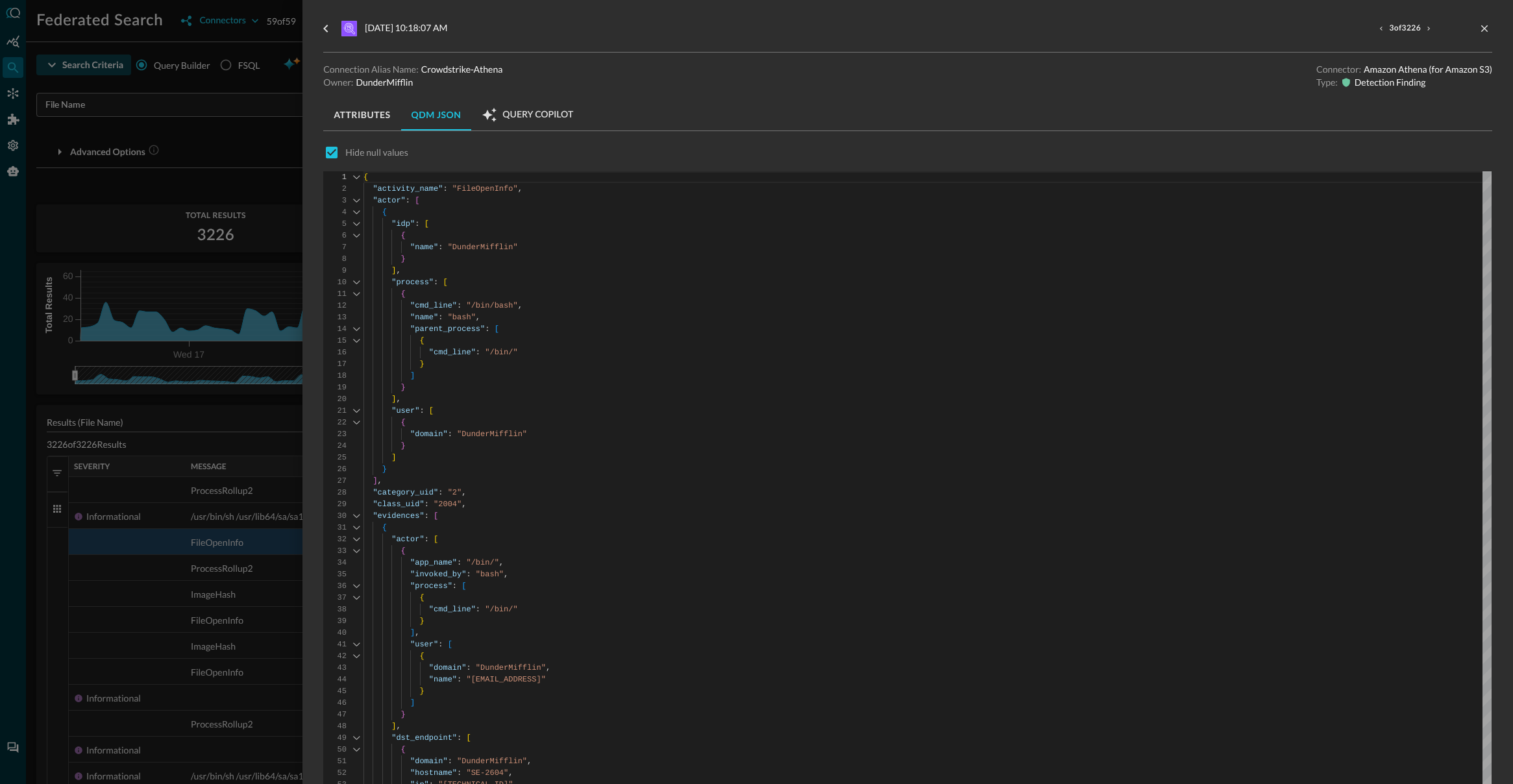
click at [514, 106] on button "Query Copilot" at bounding box center [527, 115] width 112 height 31
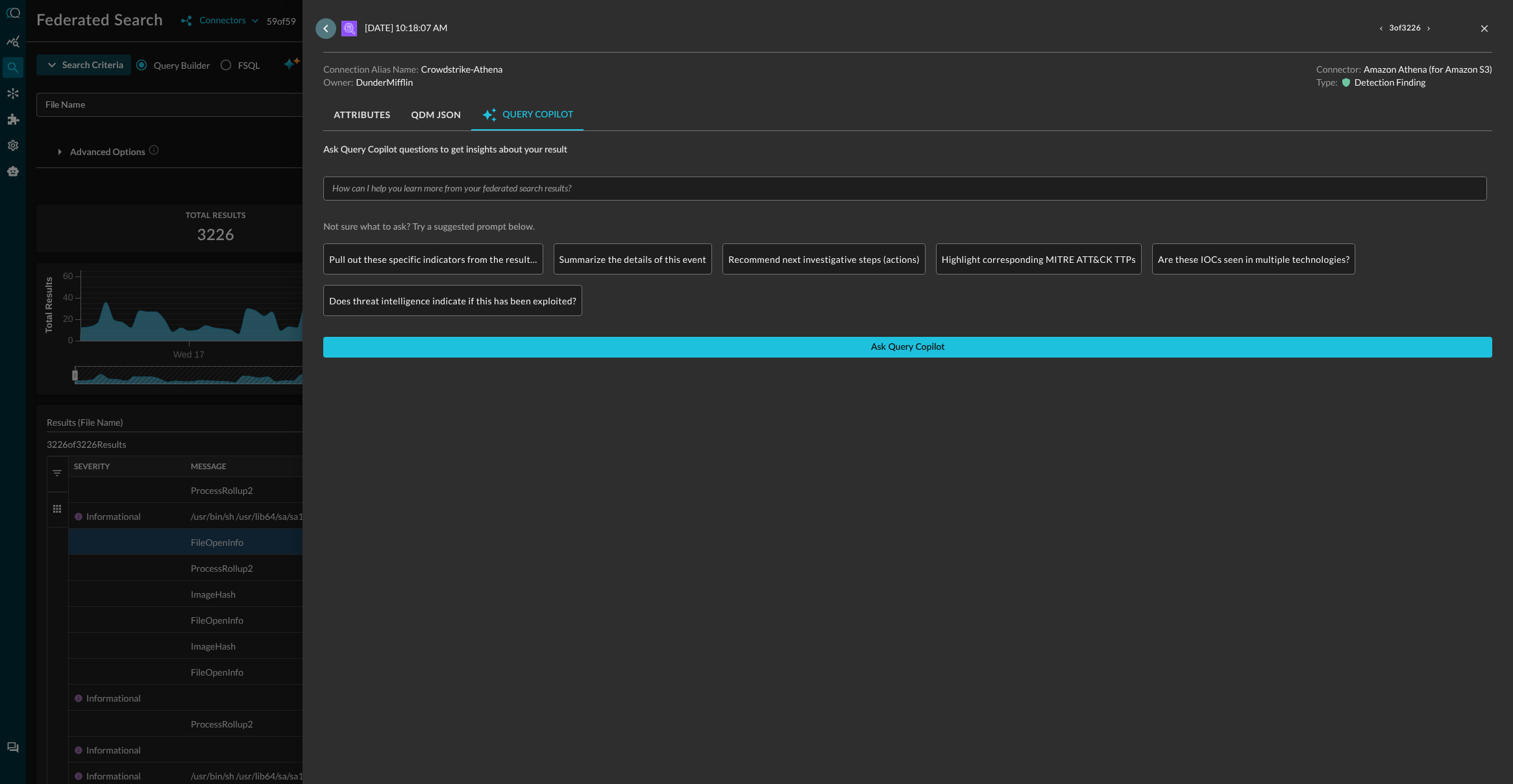
click at [323, 28] on icon "go back" at bounding box center [326, 29] width 16 height 16
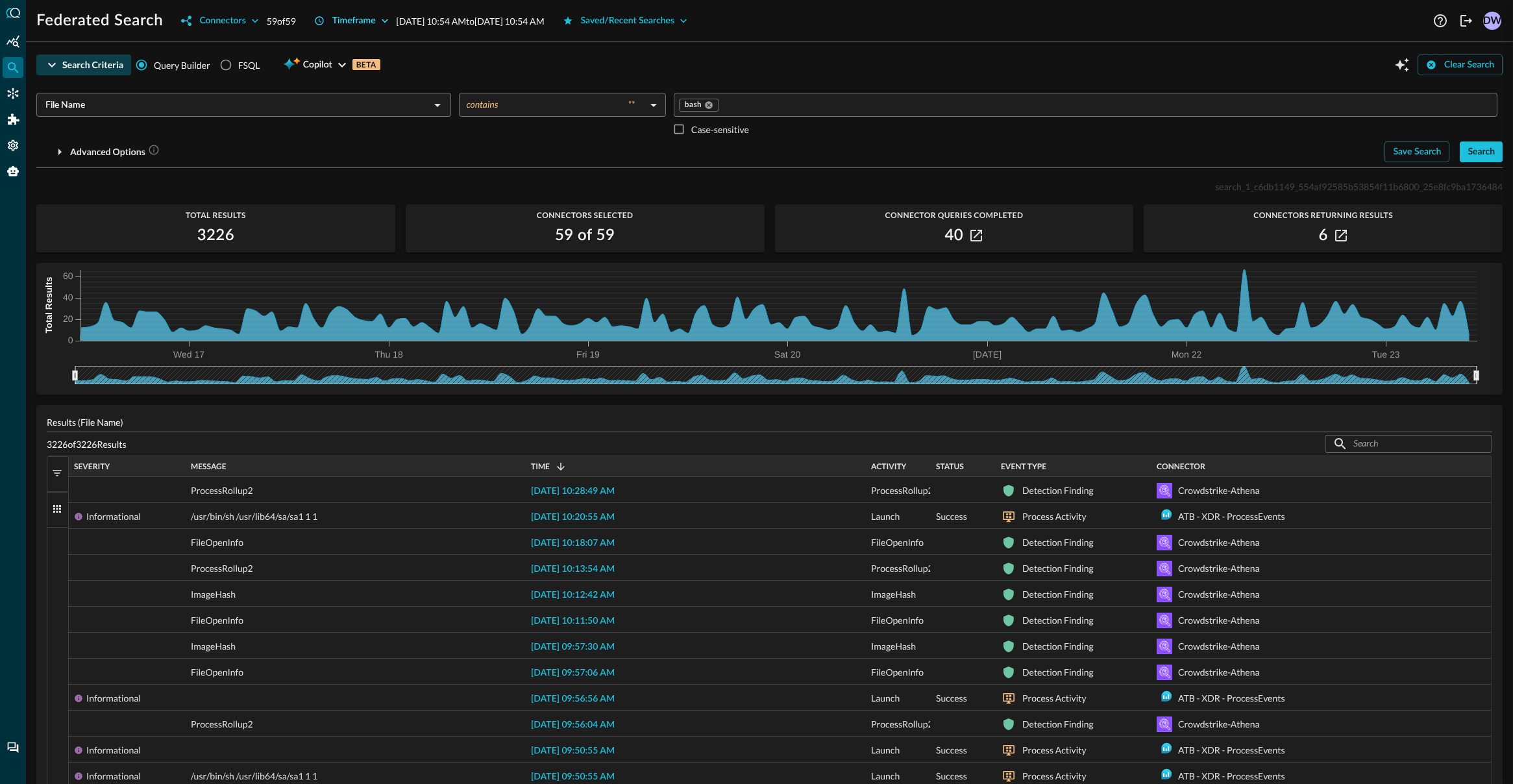
click at [323, 28] on button "Timeframe" at bounding box center [351, 21] width 90 height 21
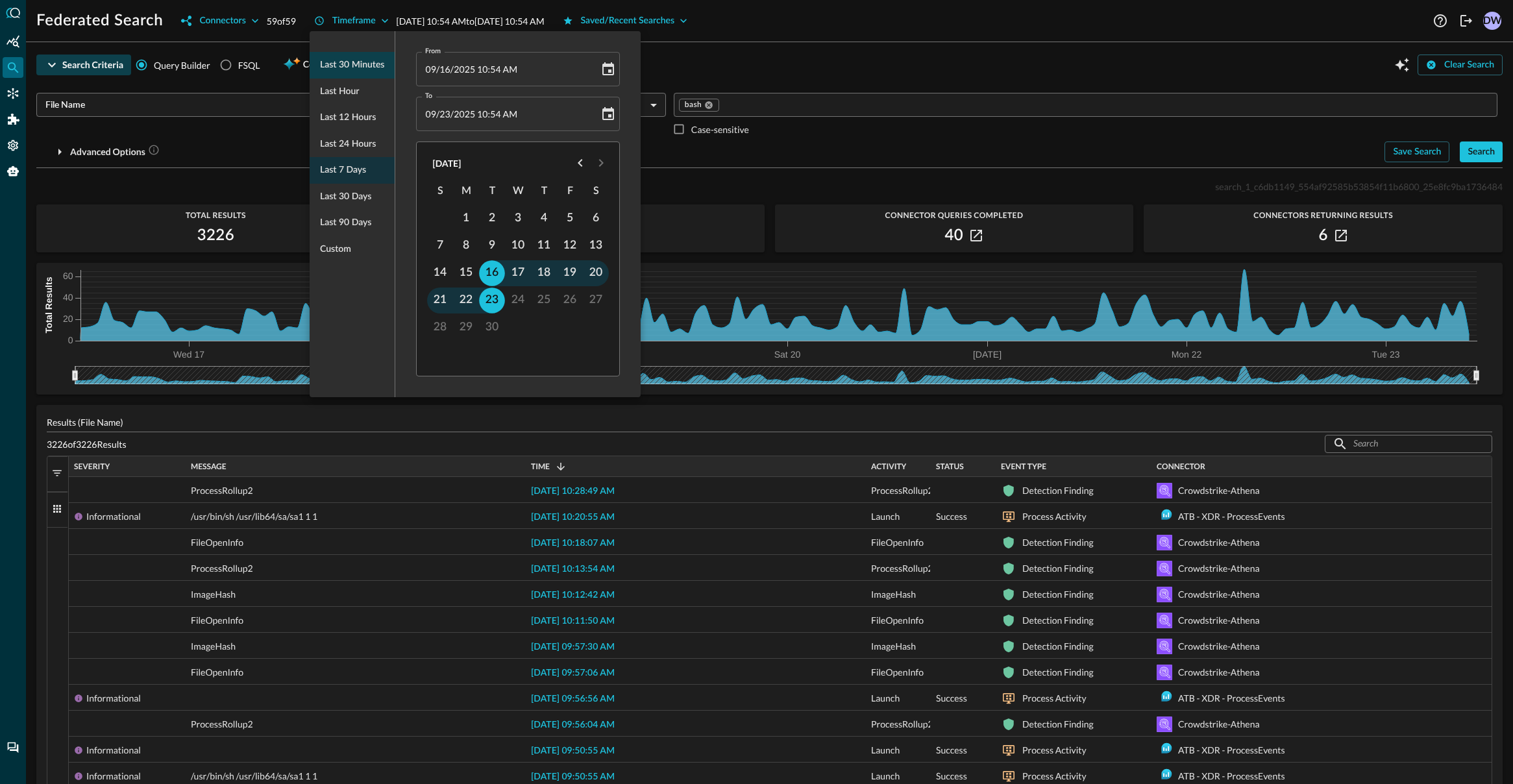
drag, startPoint x: 992, startPoint y: 63, endPoint x: 394, endPoint y: 54, distance: 598.1
click at [985, 62] on div at bounding box center [756, 392] width 1513 height 784
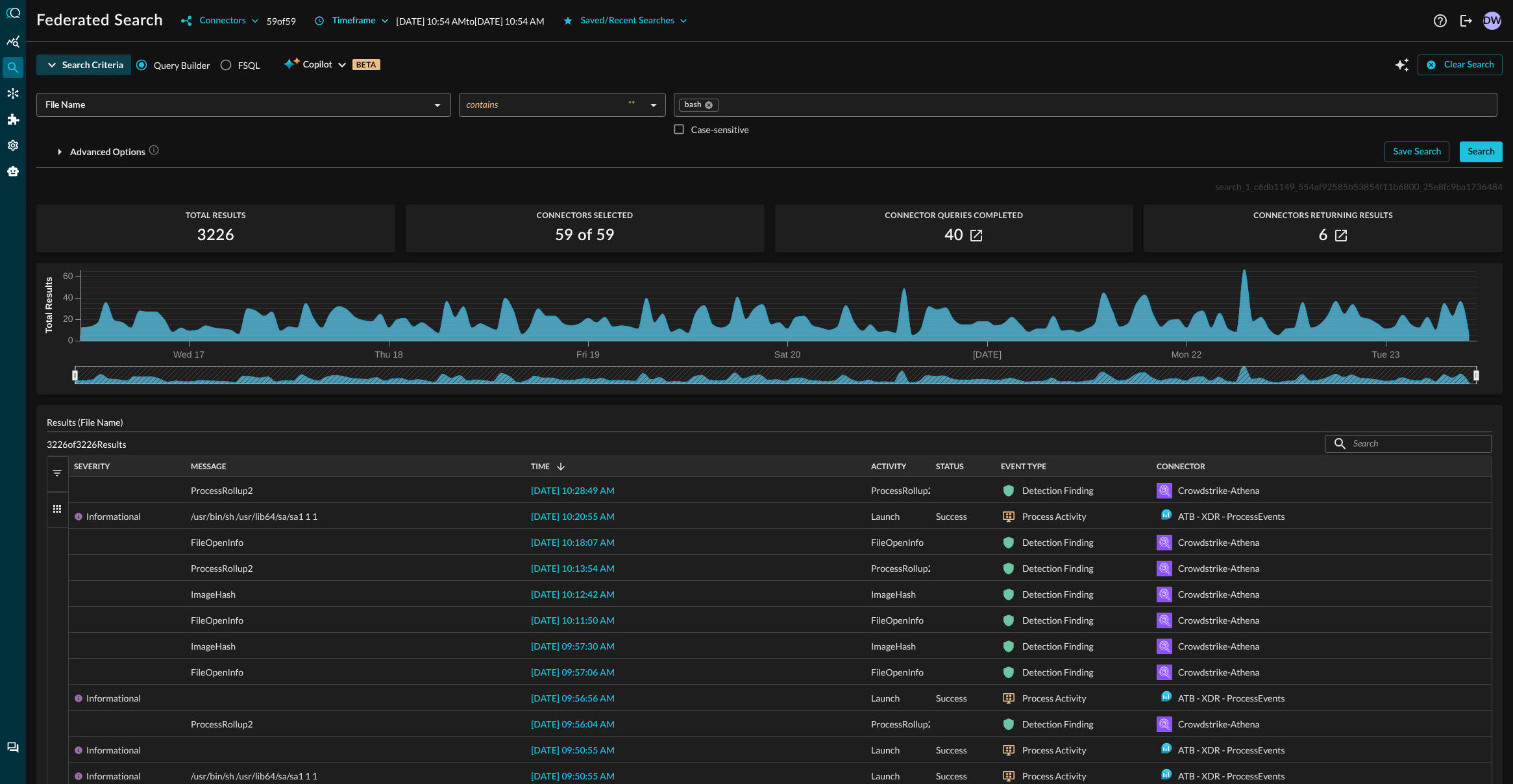
drag, startPoint x: 424, startPoint y: 41, endPoint x: 382, endPoint y: 23, distance: 45.7
click at [424, 41] on hr at bounding box center [769, 41] width 1487 height 1
click at [371, 18] on div "Timeframe" at bounding box center [354, 21] width 44 height 17
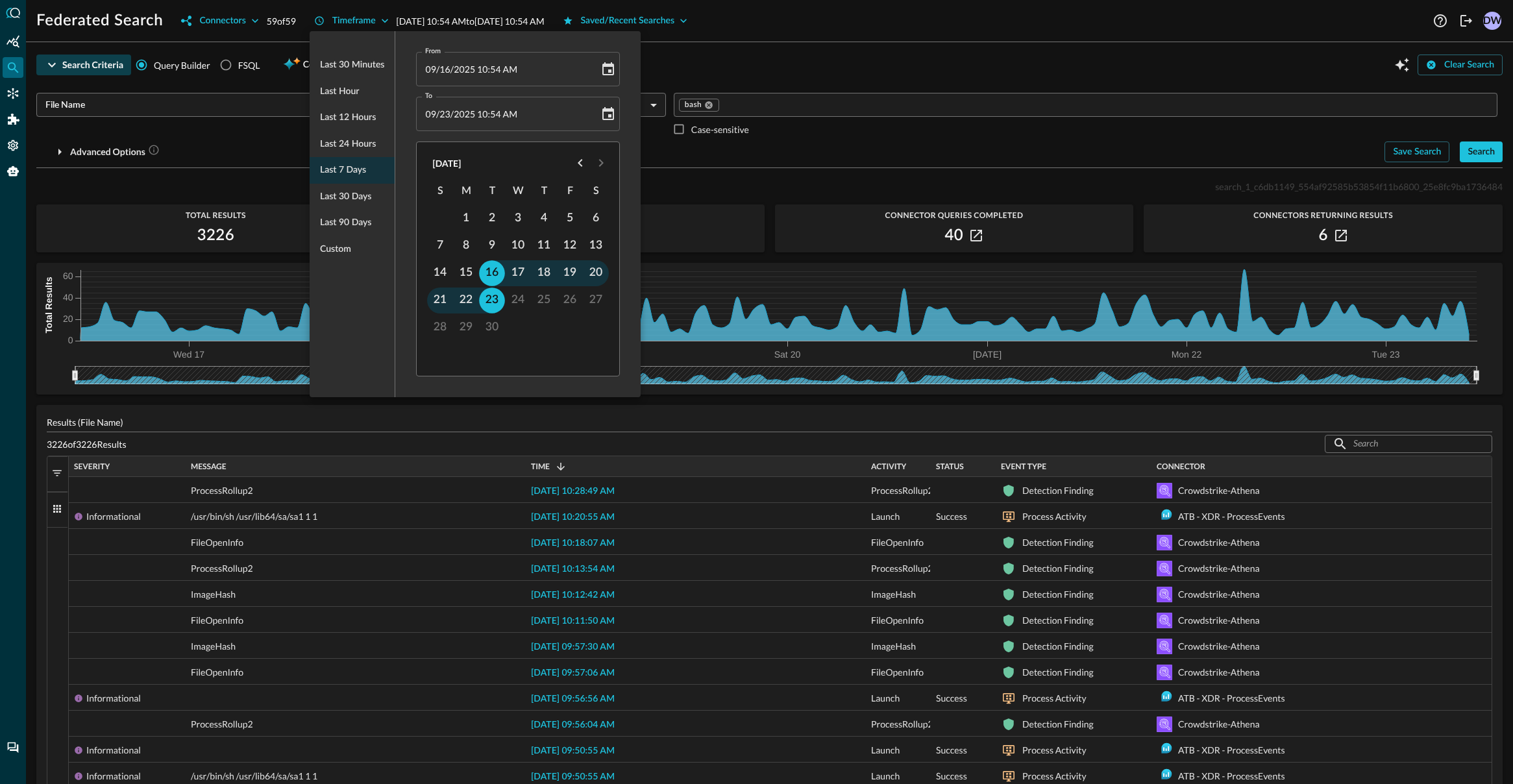
click at [770, 50] on div at bounding box center [756, 392] width 1513 height 784
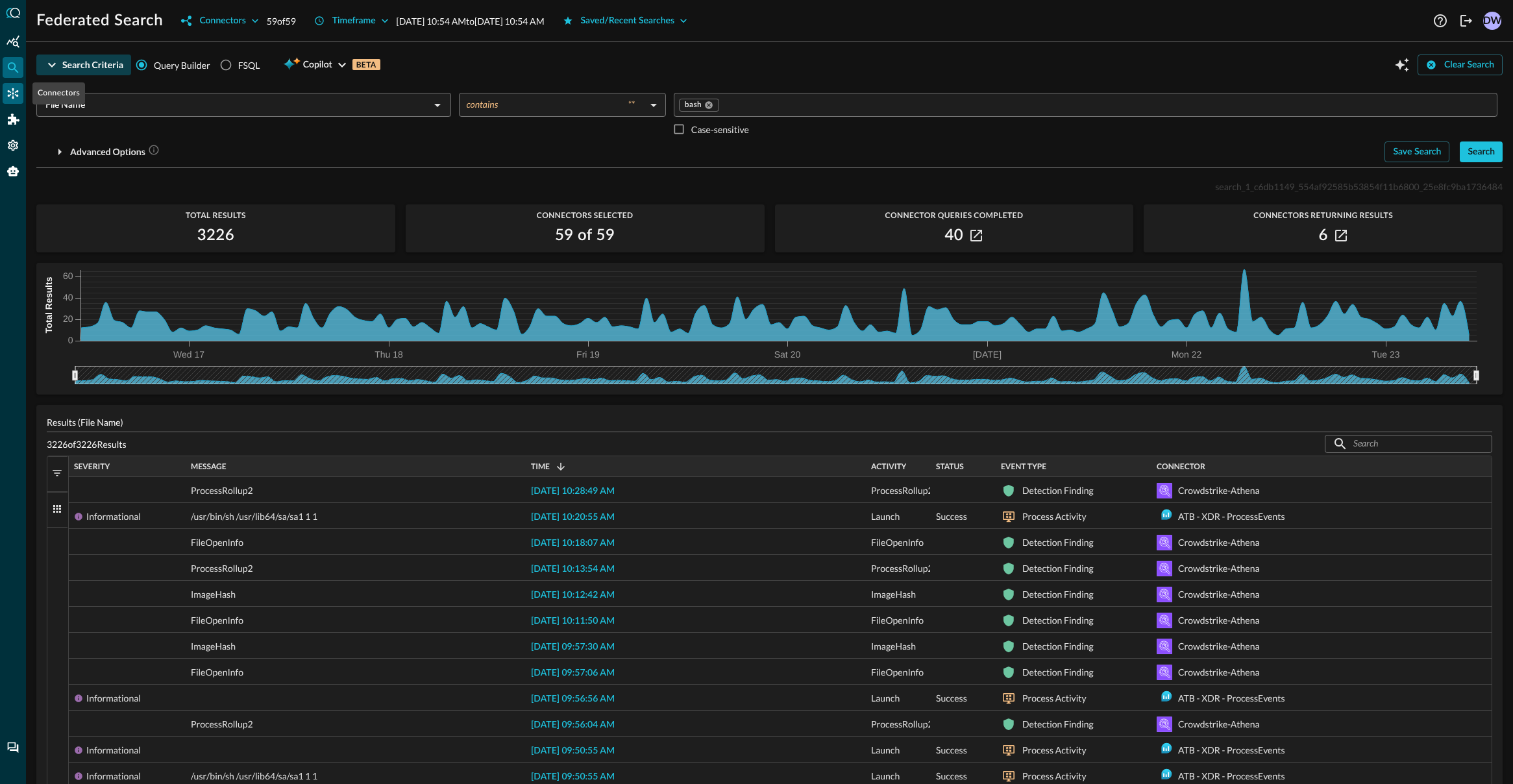
click at [11, 92] on icon "Connectors" at bounding box center [13, 93] width 11 height 11
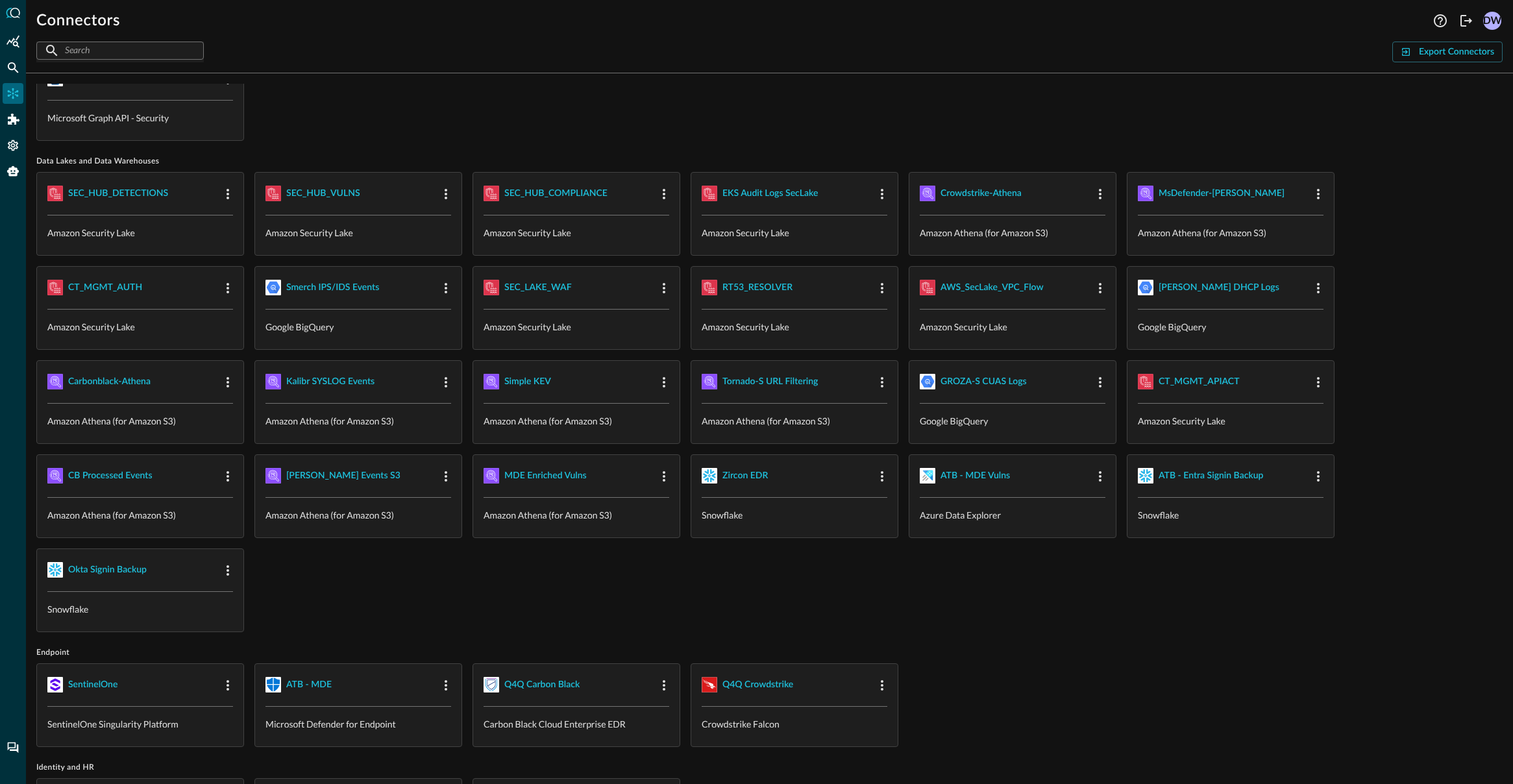
scroll to position [60, 0]
click at [500, 92] on div "ATB - MS Defender Alerts Microsoft Graph API - Security" at bounding box center [769, 96] width 1466 height 84
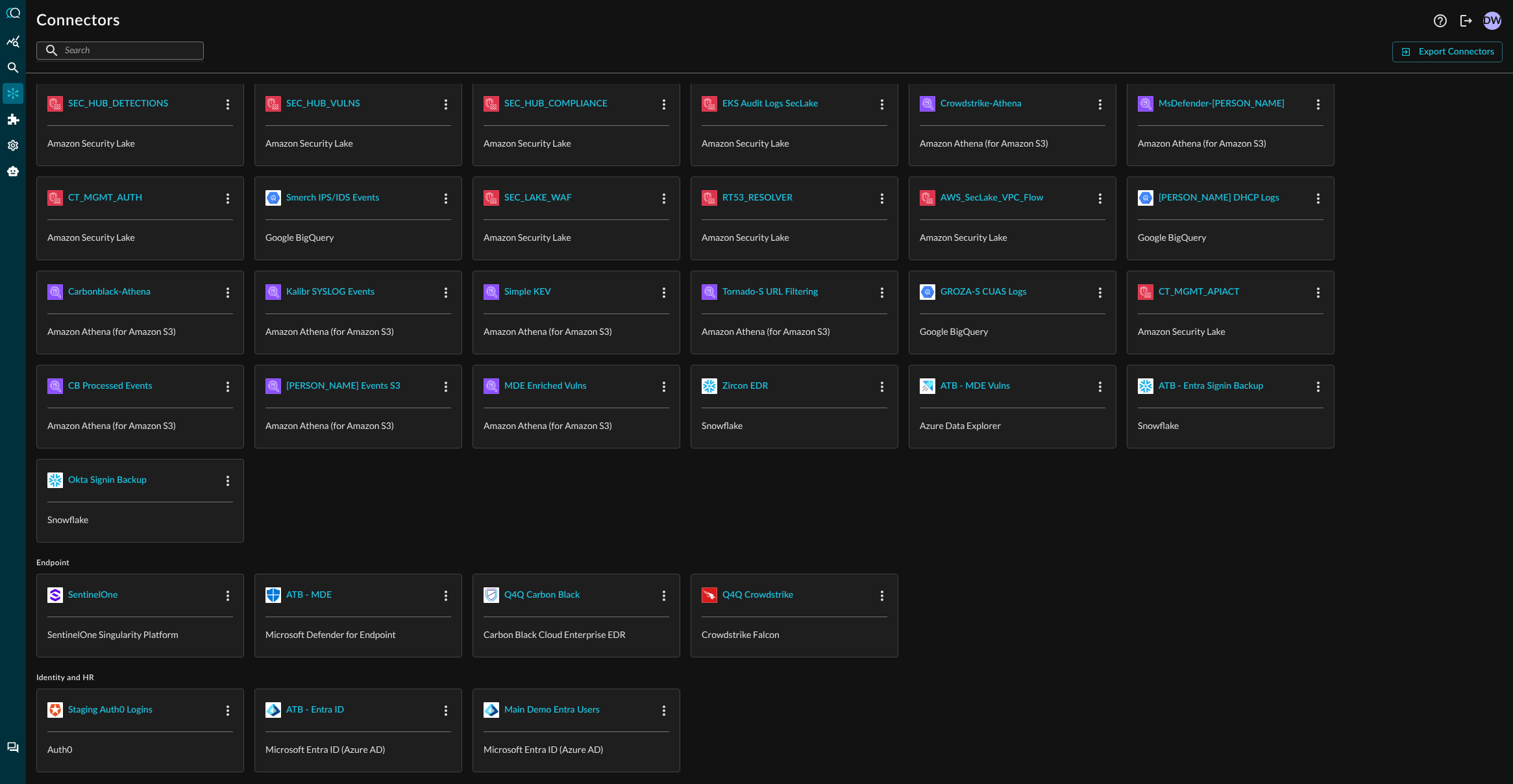
scroll to position [152, 0]
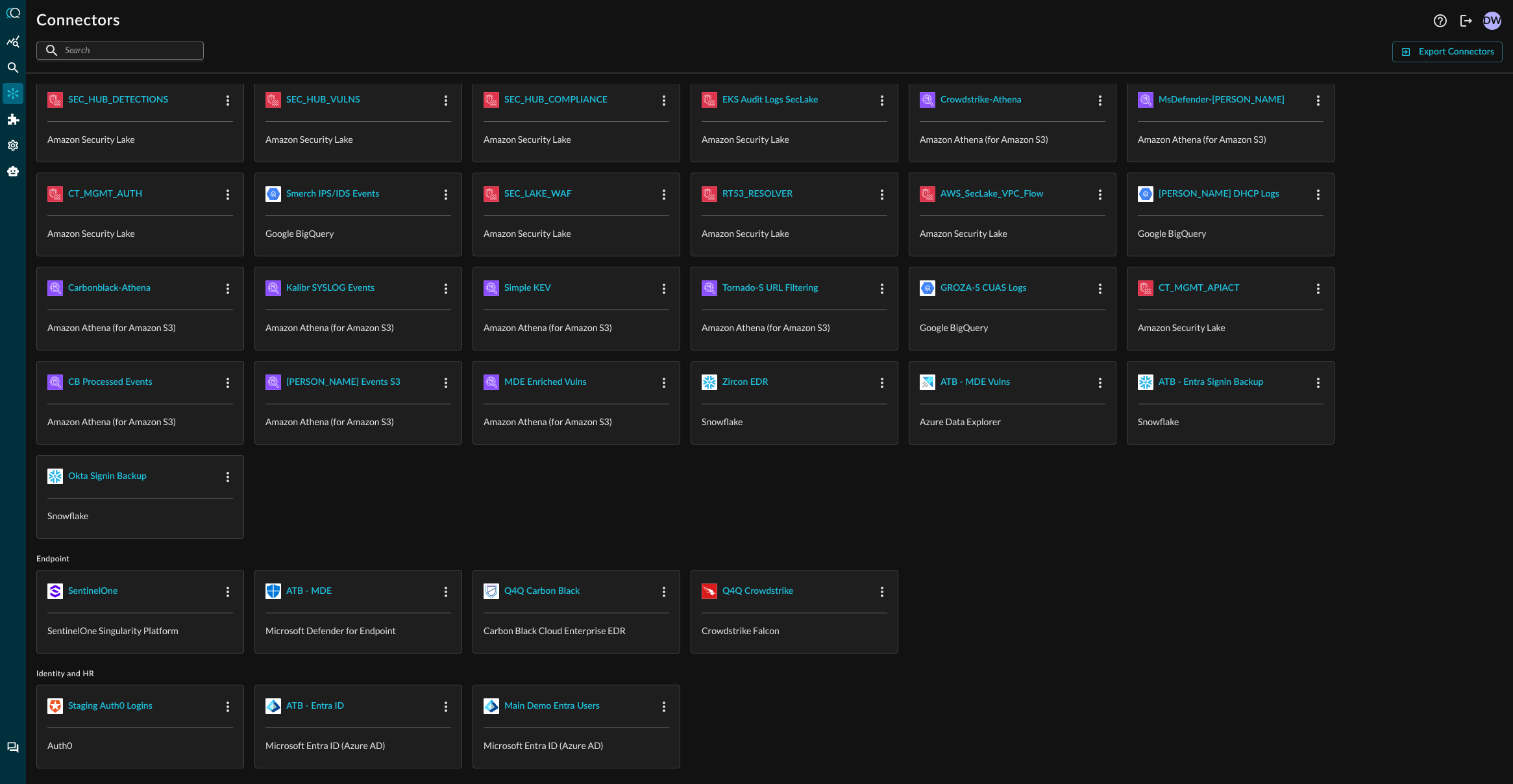
click at [931, 605] on div "SentinelOne SentinelOne Singularity Platform ATB - MDE Microsoft Defender for E…" at bounding box center [769, 611] width 1466 height 84
click at [770, 586] on div "Q4Q Crowdstrike" at bounding box center [758, 592] width 71 height 17
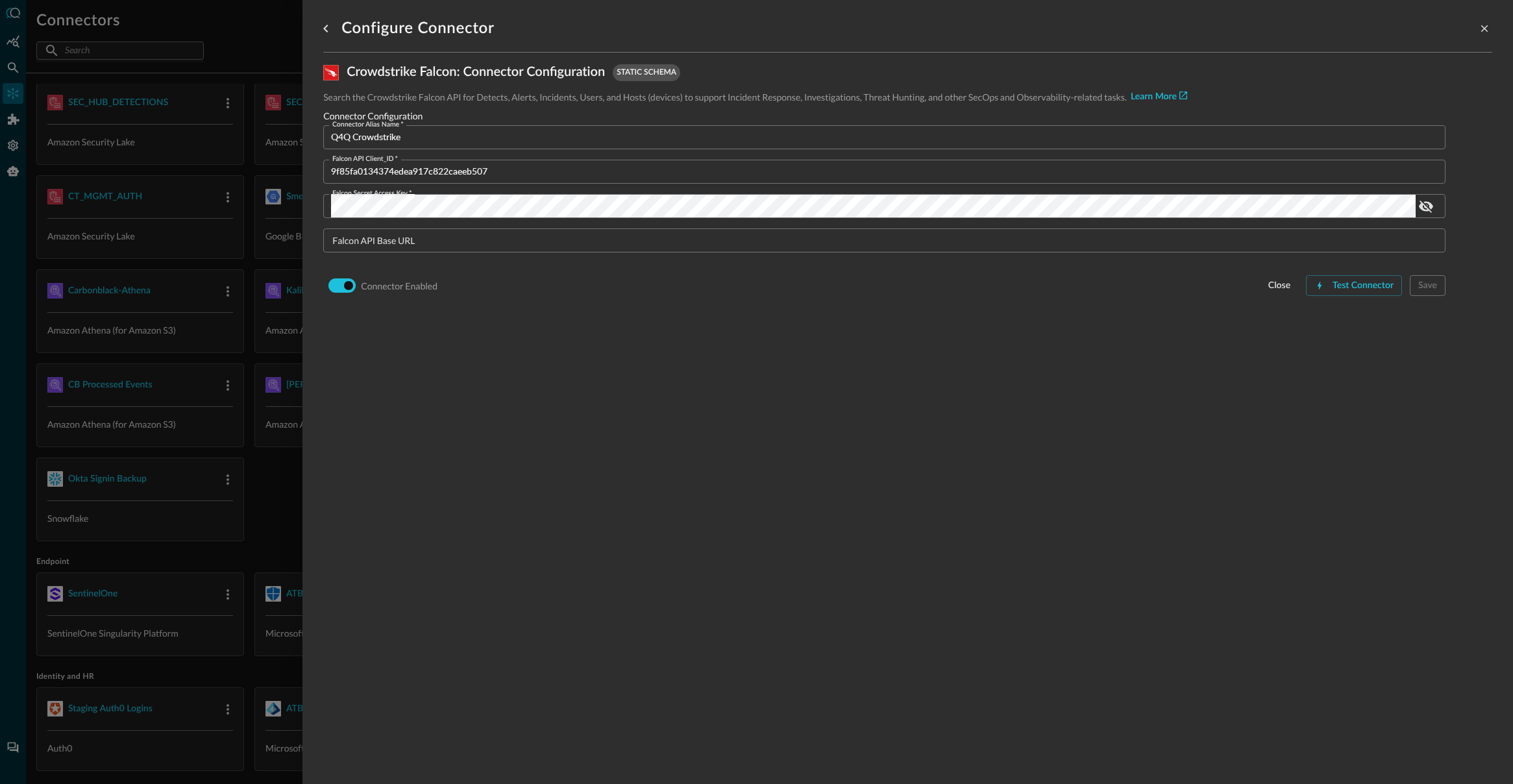
click at [82, 147] on div at bounding box center [756, 392] width 1513 height 784
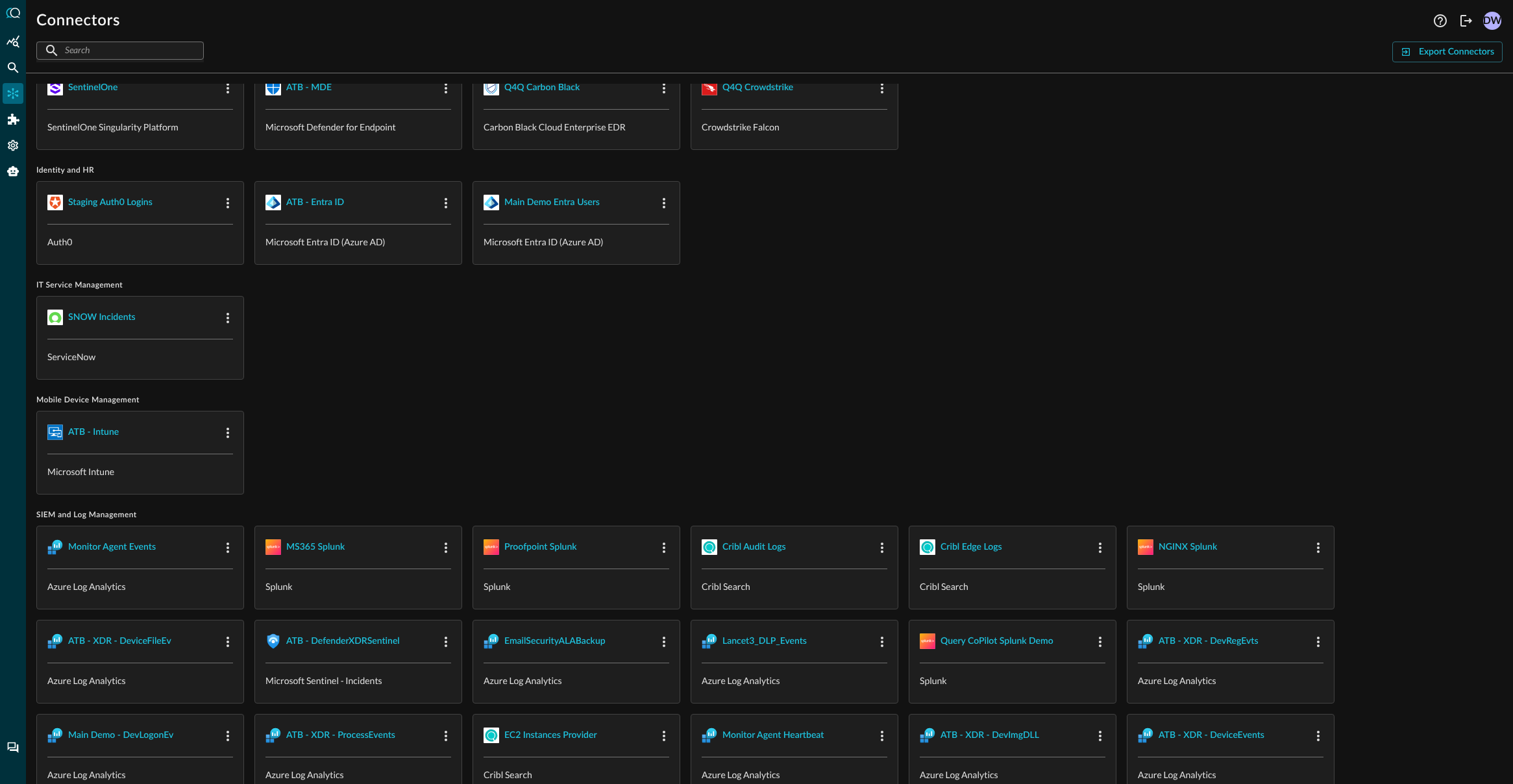
scroll to position [663, 0]
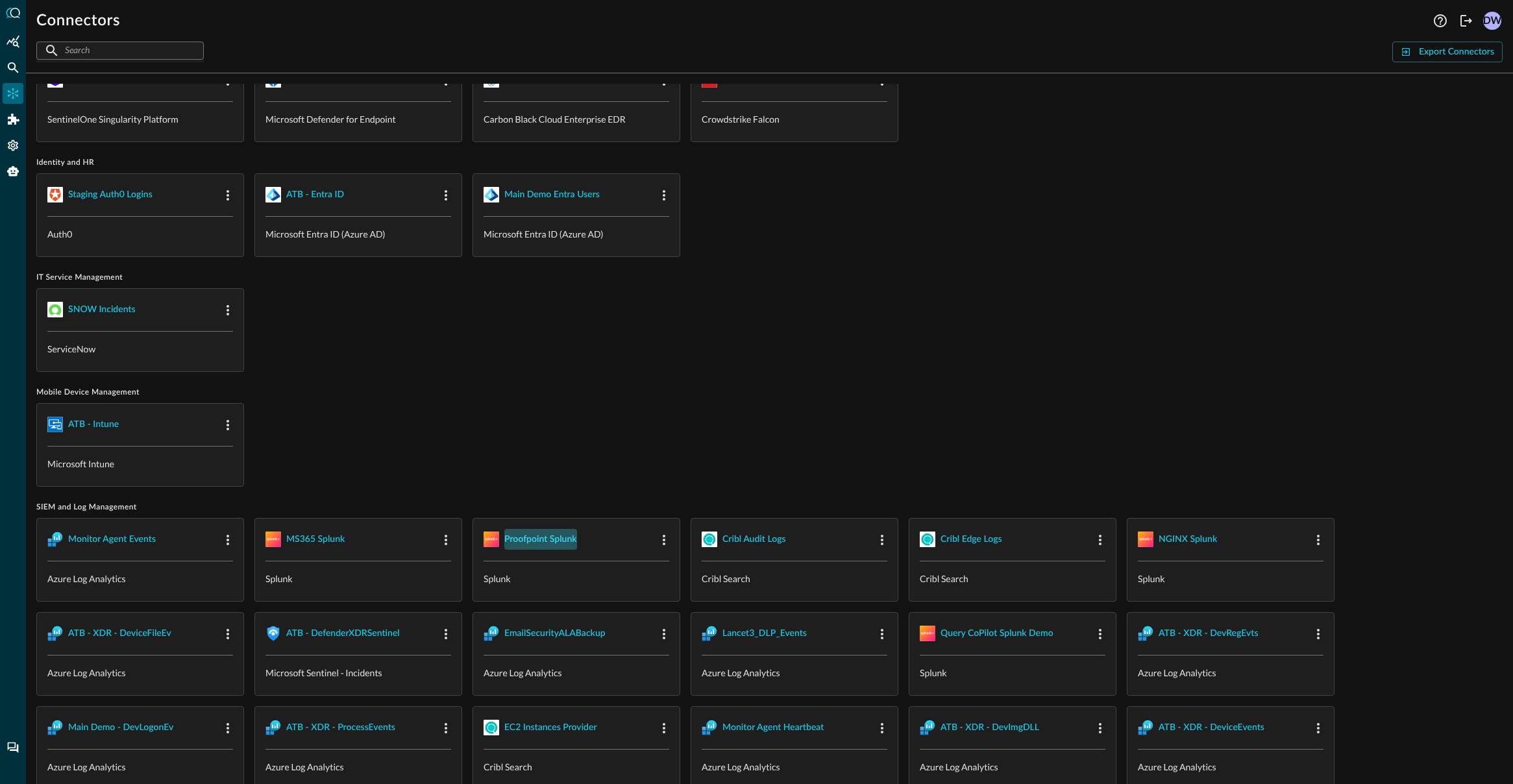
click at [572, 534] on div "Proofpoint Splunk" at bounding box center [541, 540] width 72 height 17
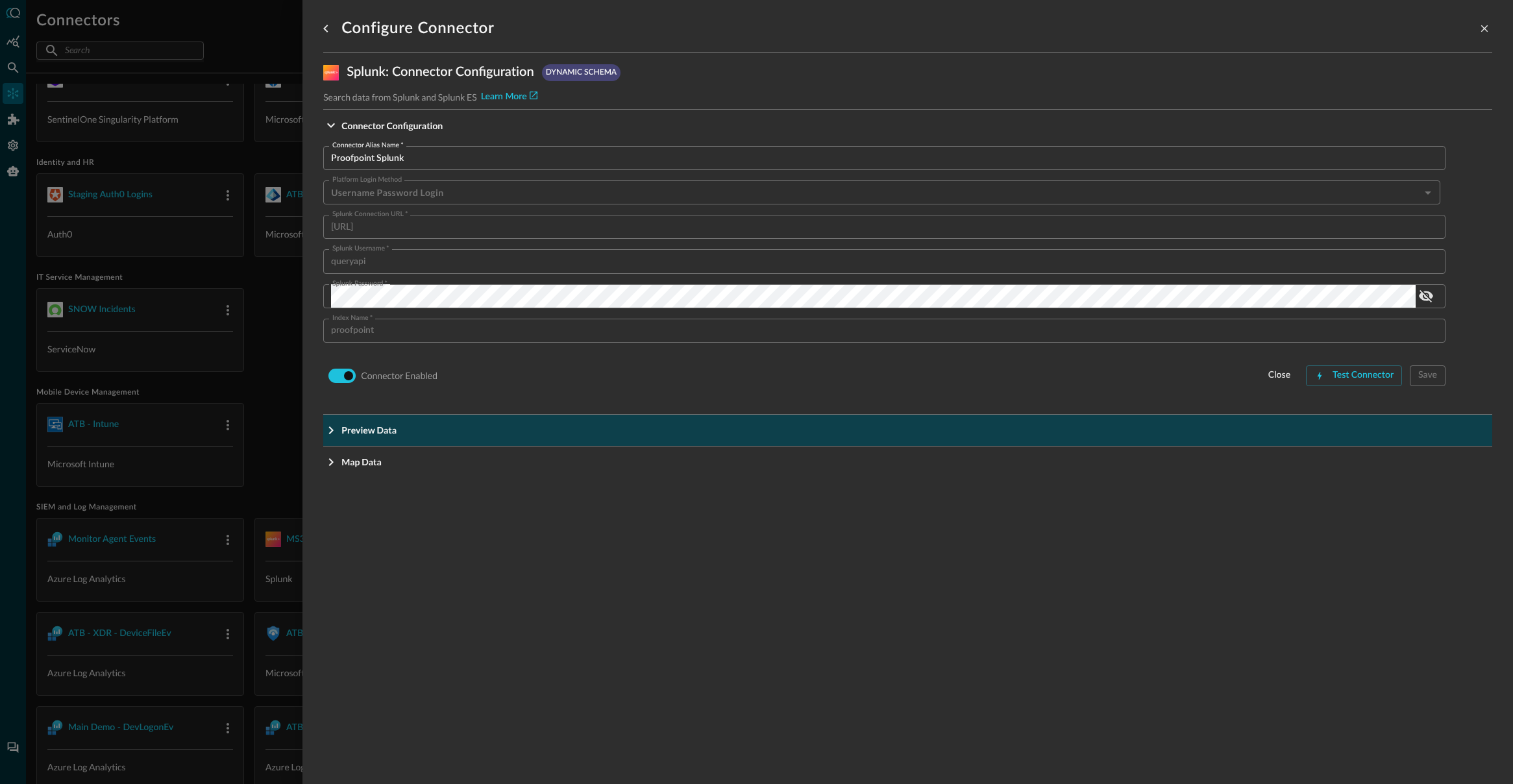
click at [323, 435] on icon "Expand More" at bounding box center [331, 430] width 16 height 16
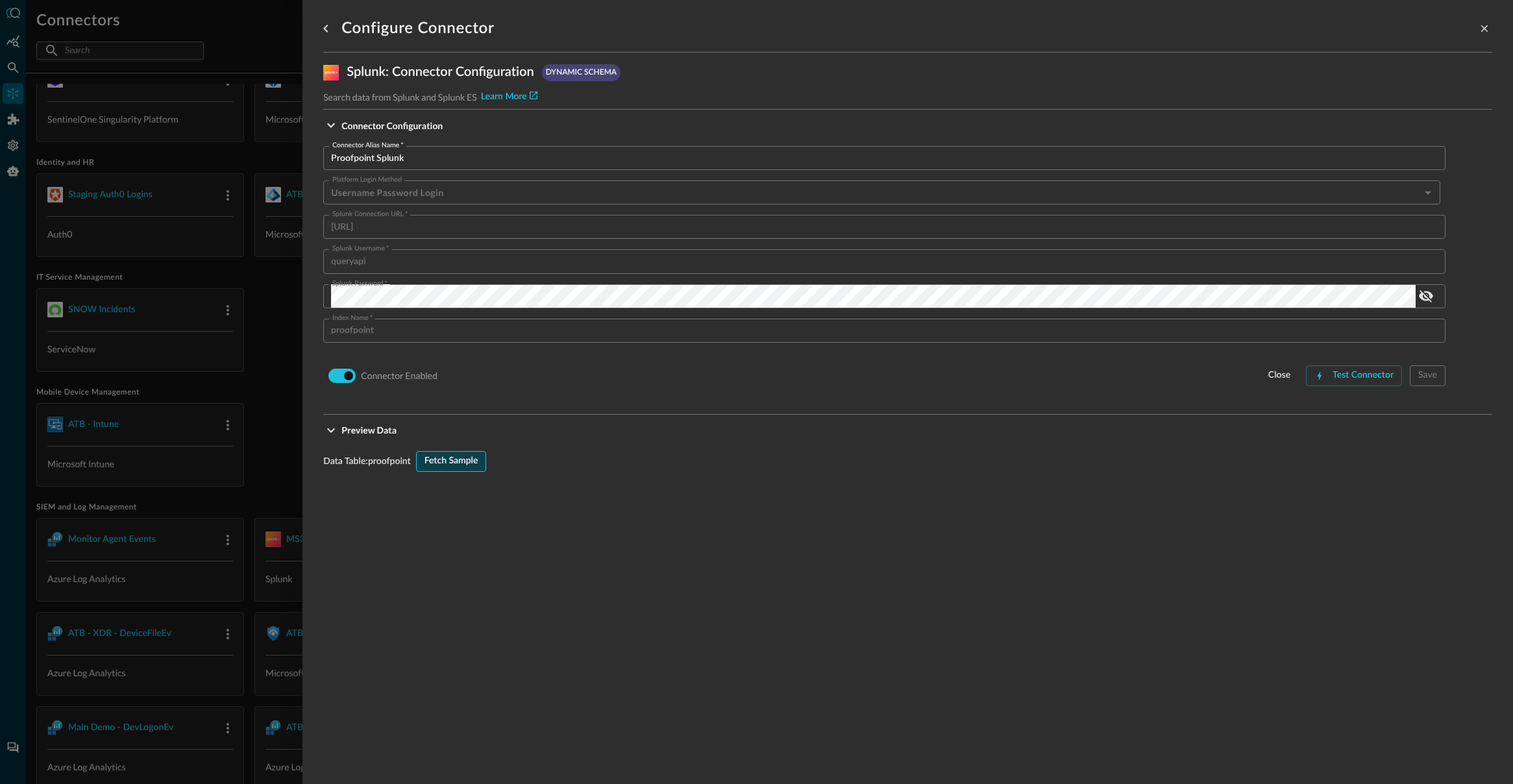
click at [446, 464] on div "Fetch Sample" at bounding box center [451, 461] width 54 height 17
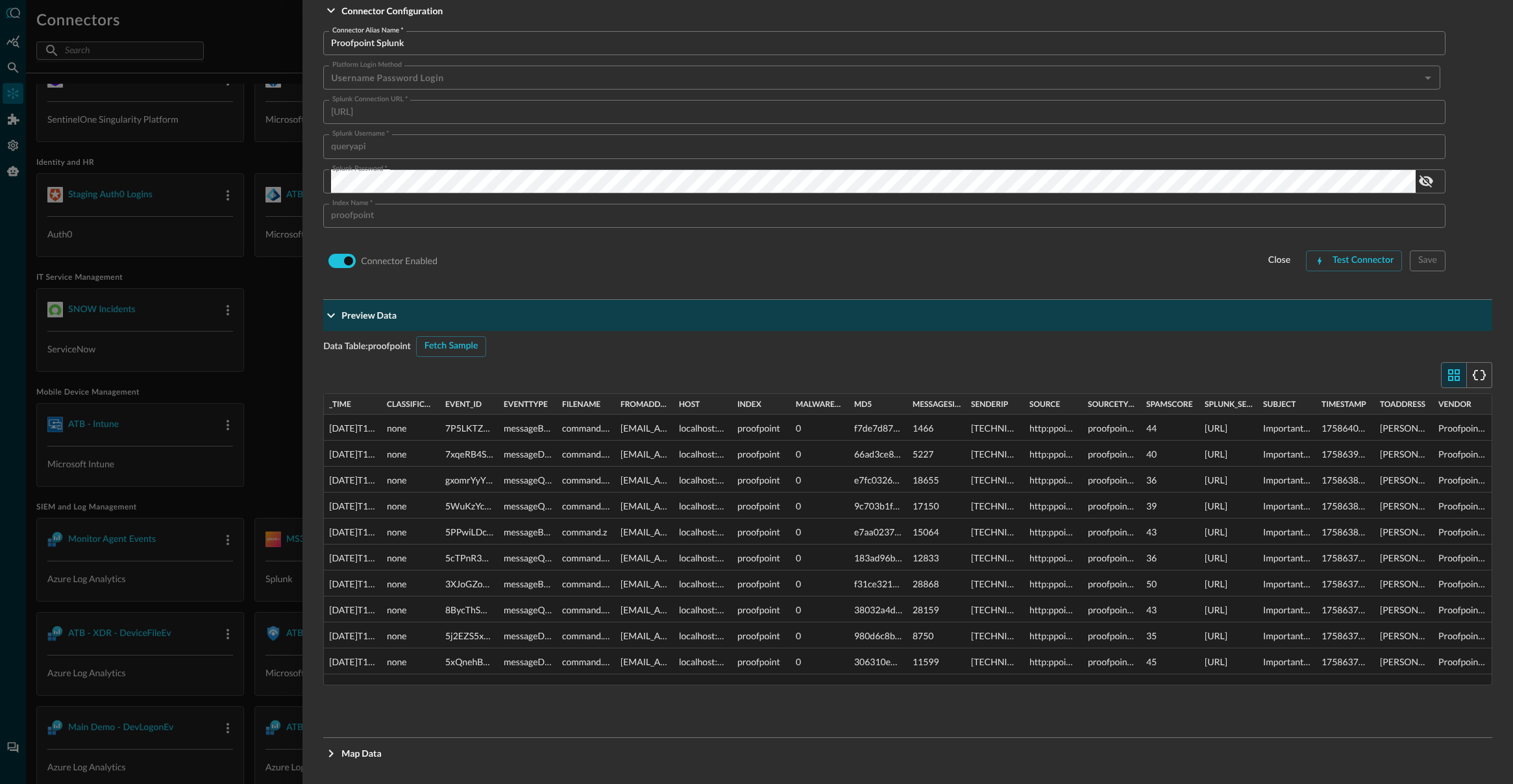
scroll to position [121, 0]
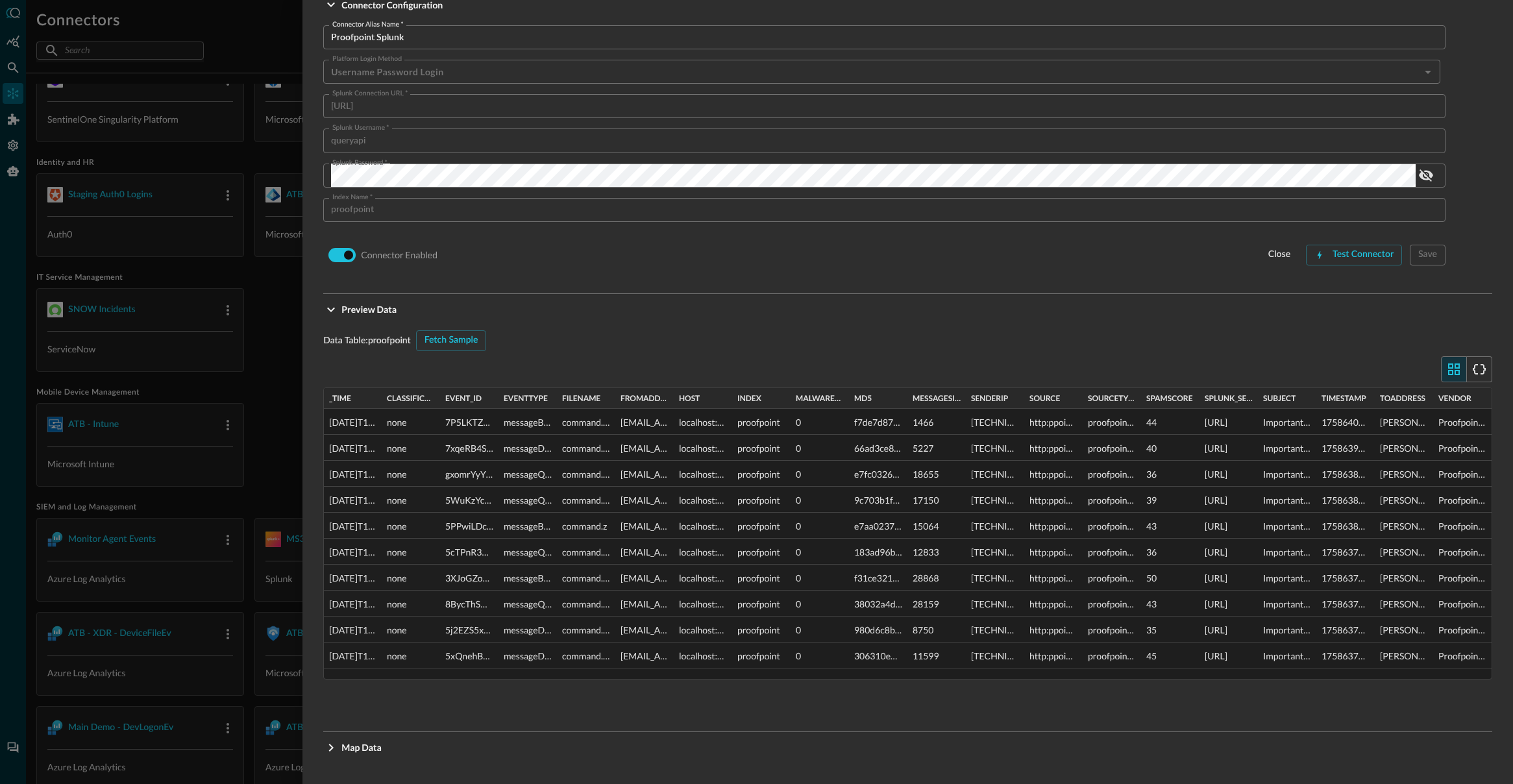
drag, startPoint x: 329, startPoint y: 747, endPoint x: 439, endPoint y: 709, distance: 116.4
click at [329, 747] on icon "Expand More" at bounding box center [331, 747] width 16 height 16
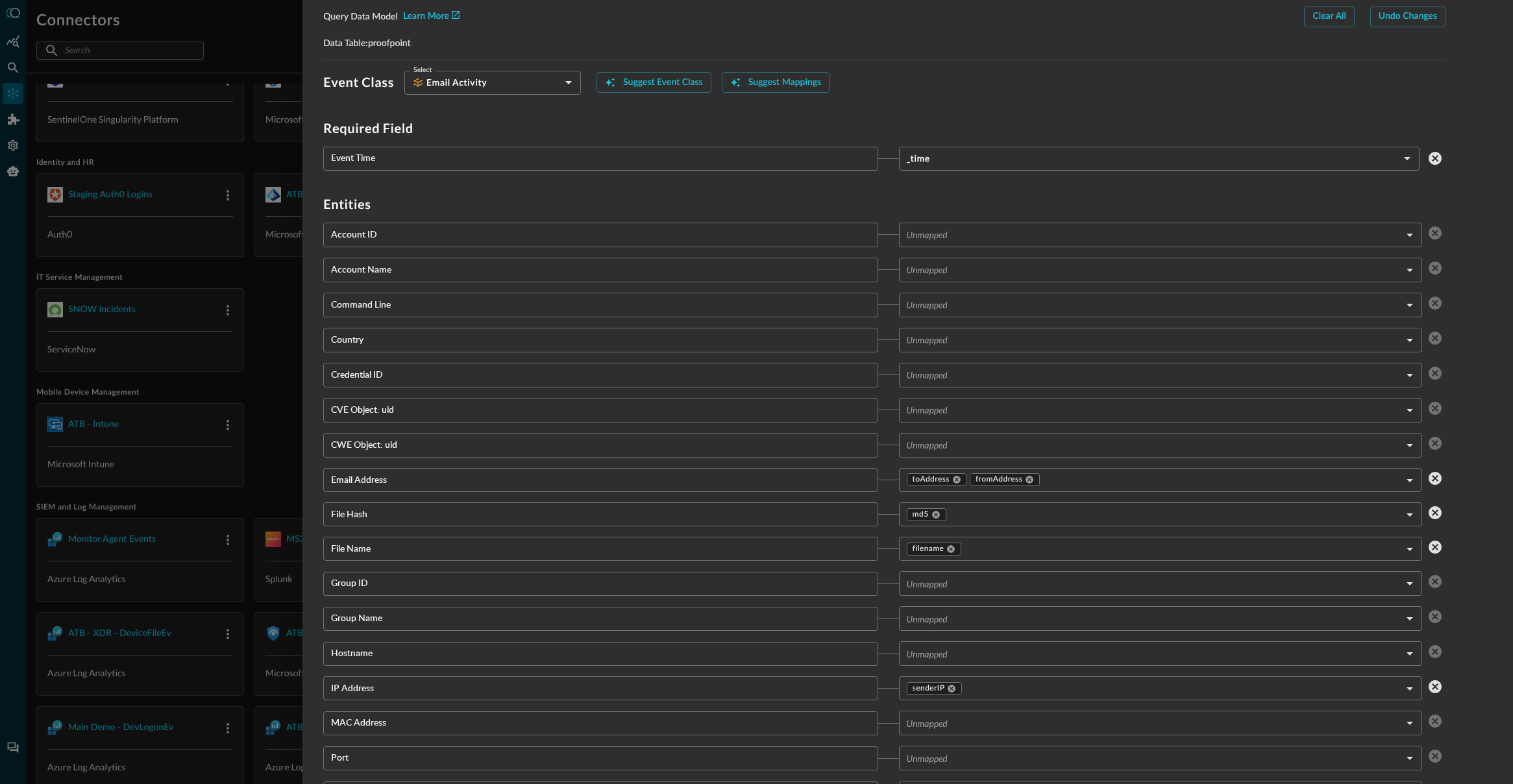
scroll to position [878, 0]
click at [1020, 239] on body "Connectors Help Logout DW ​ ​ Export Connectors Cloud Infrastructure and Securi…" at bounding box center [756, 442] width 1513 height 884
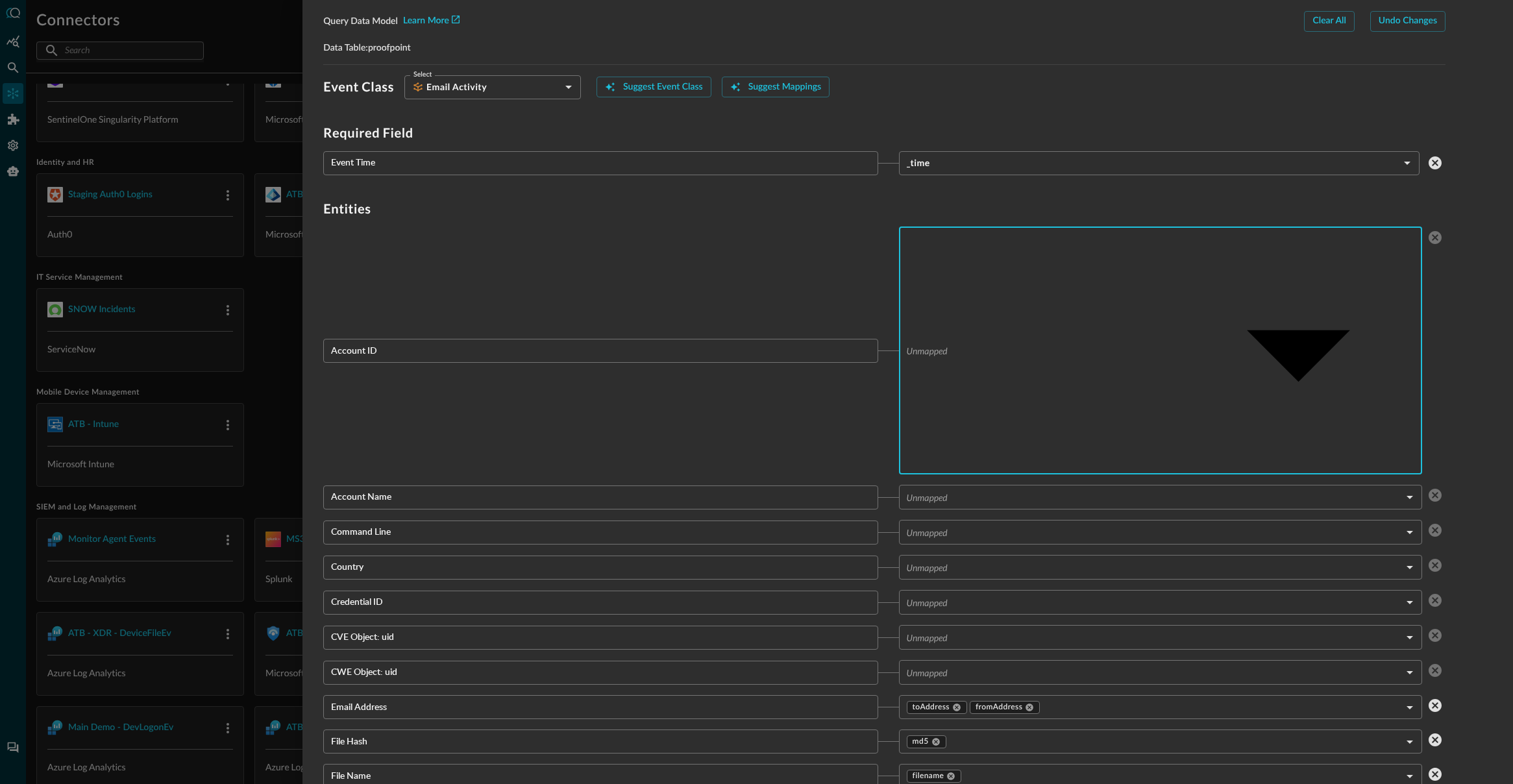
click at [1050, 110] on div at bounding box center [756, 392] width 1513 height 784
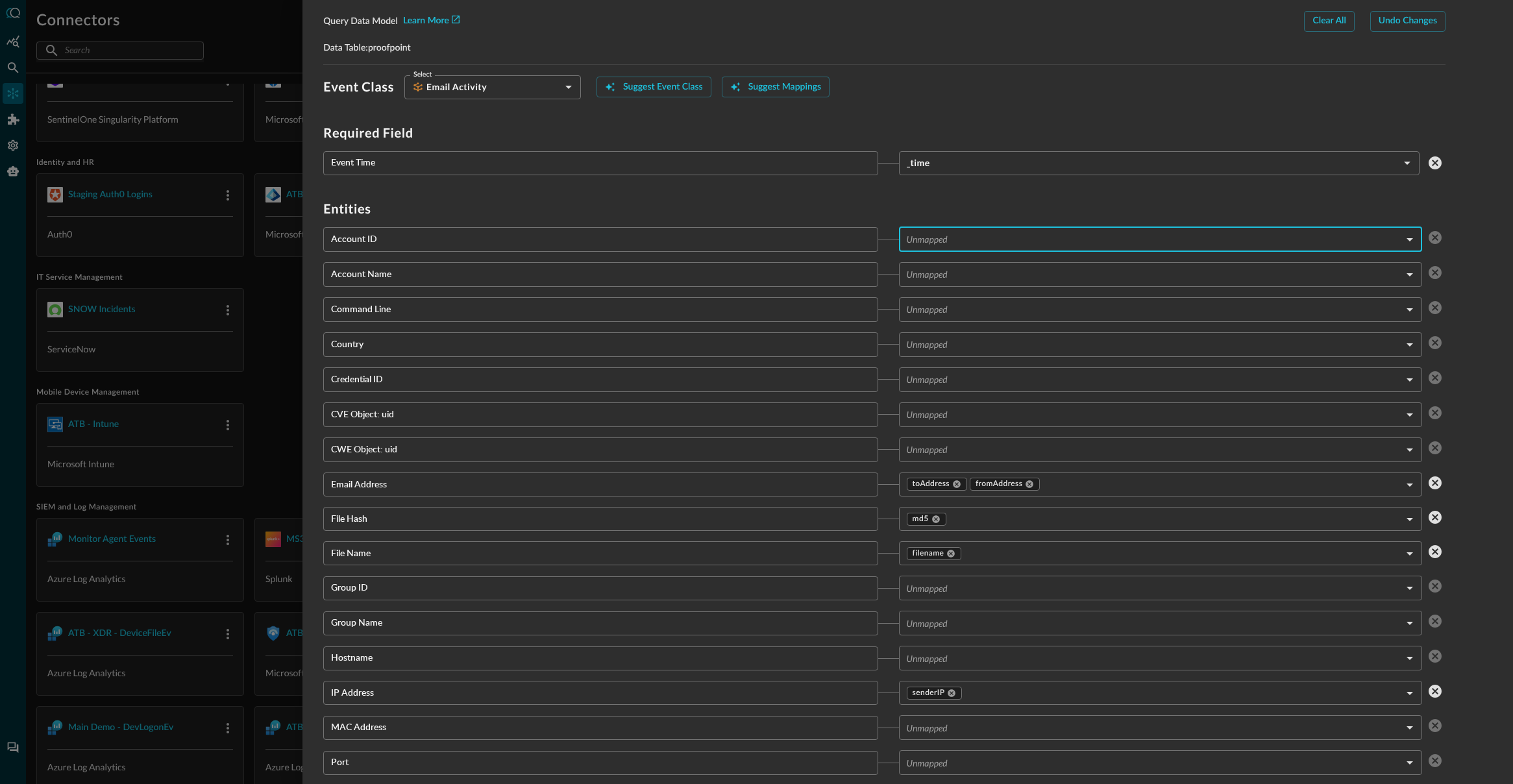
click at [204, 156] on div at bounding box center [756, 392] width 1513 height 784
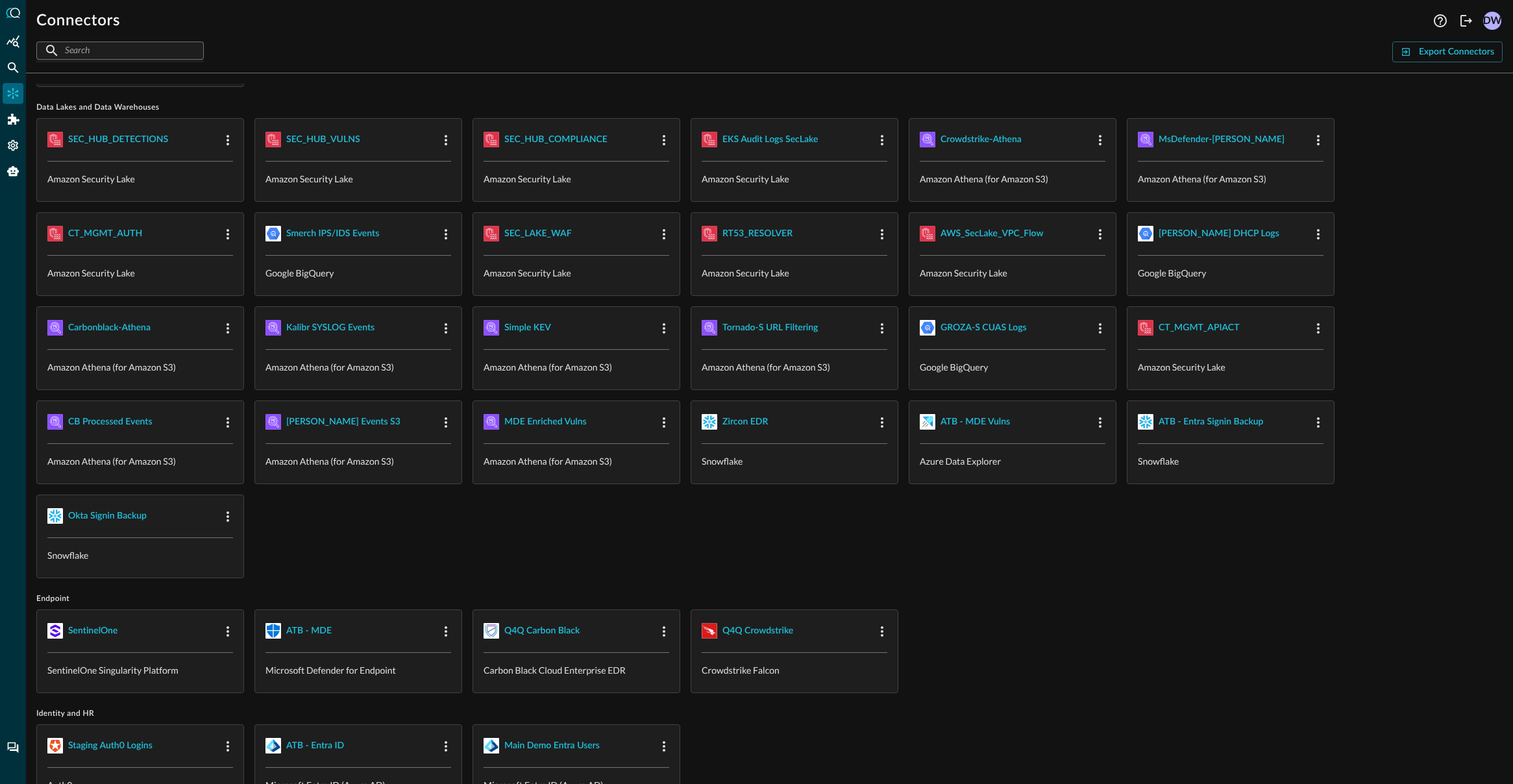
scroll to position [107, 0]
